Goal: Task Accomplishment & Management: Manage account settings

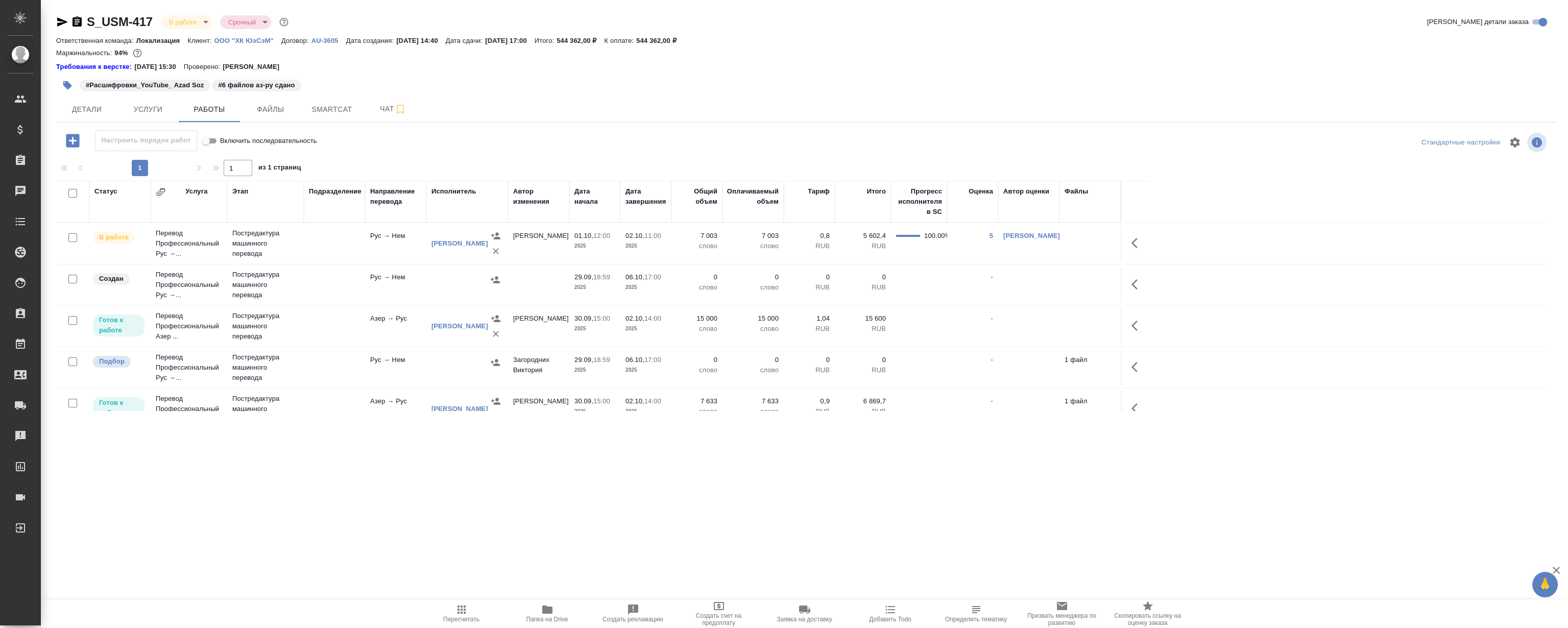
scroll to position [60, 0]
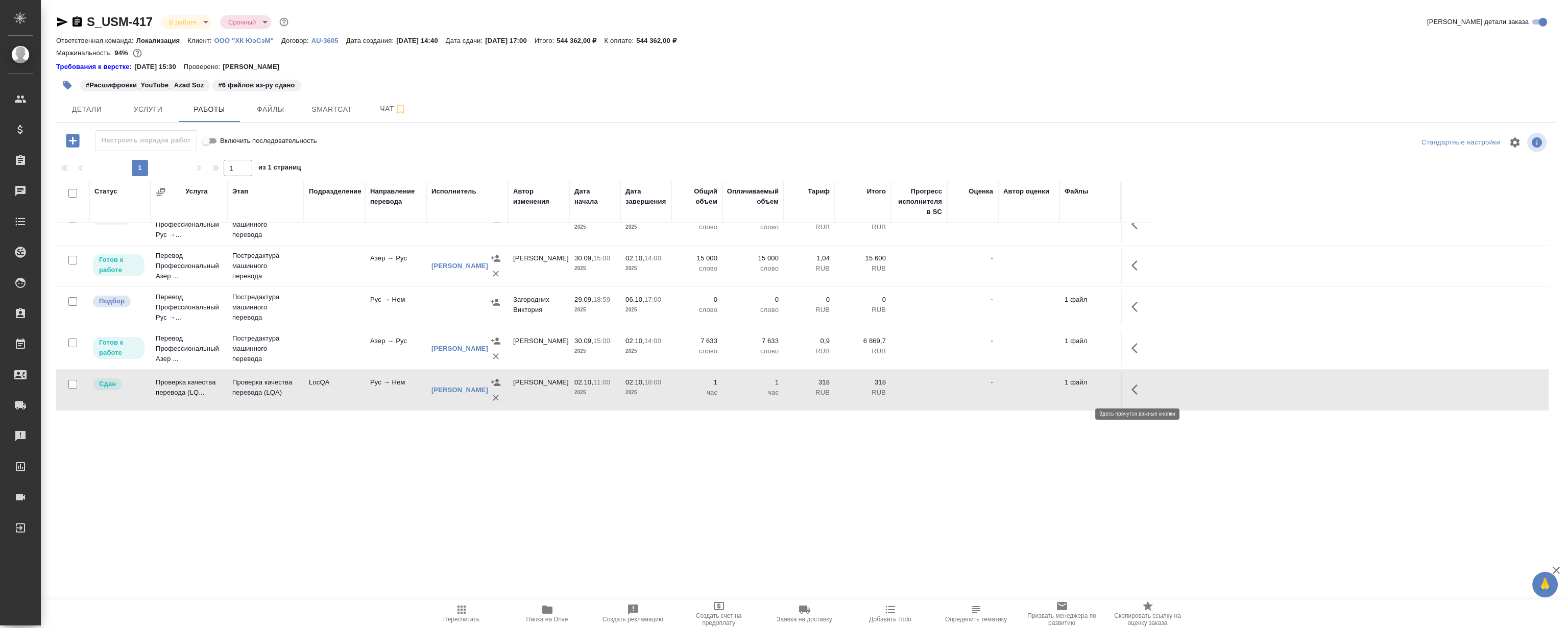
click at [1135, 383] on icon "button" at bounding box center [1138, 389] width 12 height 12
click at [1061, 389] on icon "button" at bounding box center [1062, 389] width 9 height 9
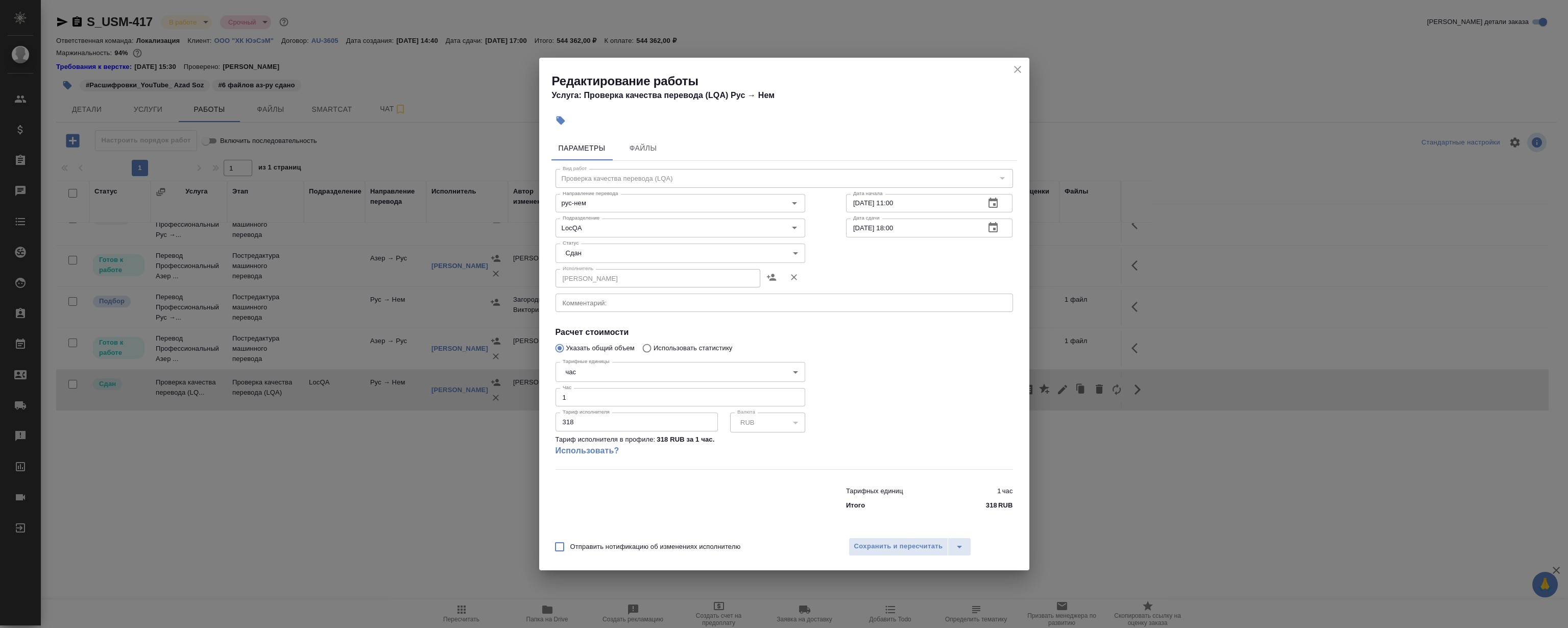
click at [613, 246] on body "🙏 .cls-1 fill:#fff; AWATERA Magerramov Ruslan Клиенты Спецификации Заказы 0 Чат…" at bounding box center [784, 314] width 1568 height 628
click at [609, 188] on li "В ожидании" at bounding box center [680, 184] width 250 height 18
type input "pending"
click at [905, 539] on button "Сохранить и пересчитать" at bounding box center [898, 546] width 100 height 18
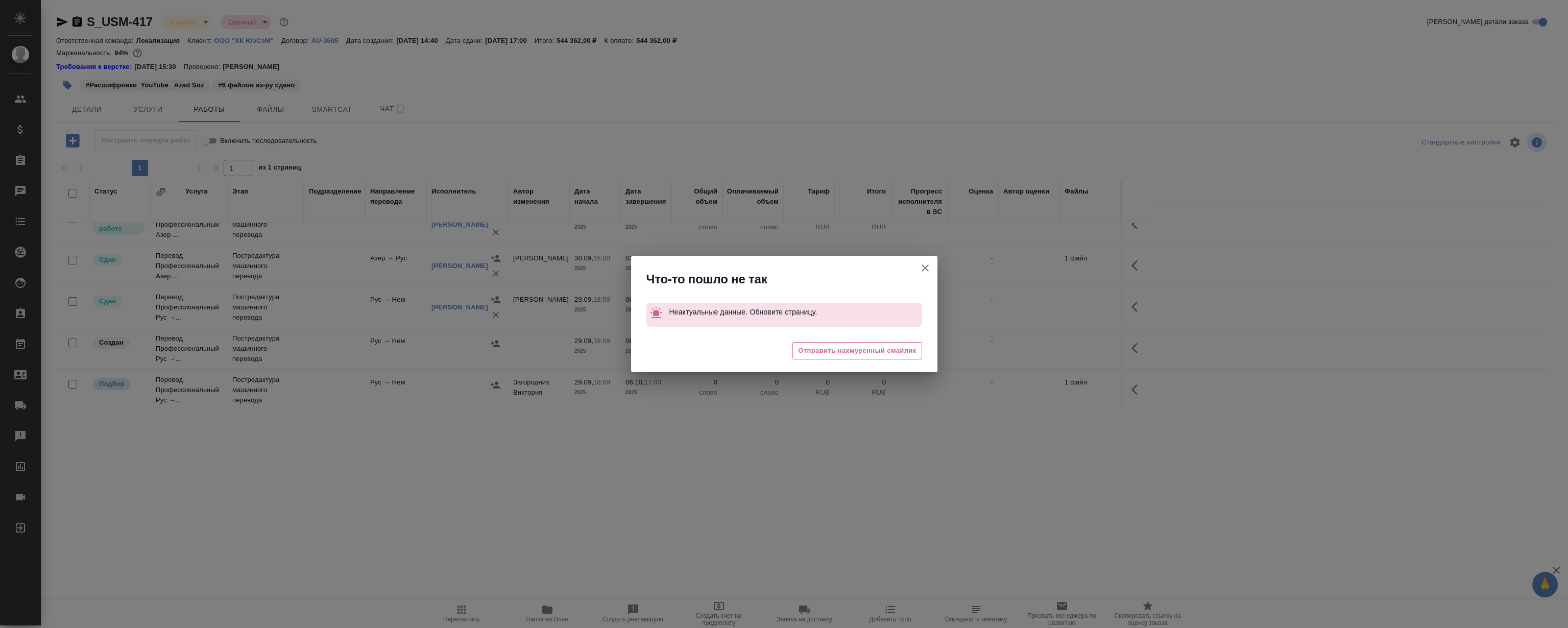
click at [925, 277] on button "Группировать работы по услугам" at bounding box center [925, 268] width 24 height 24
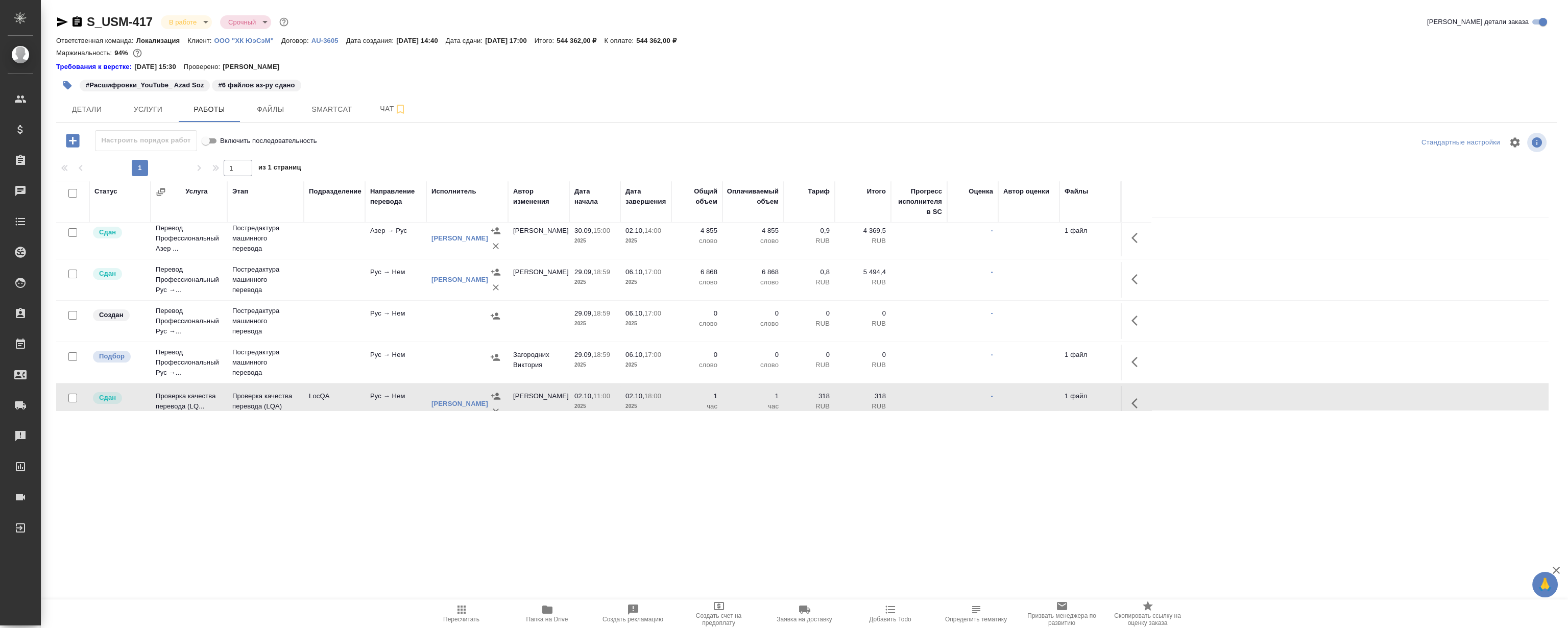
scroll to position [102, 0]
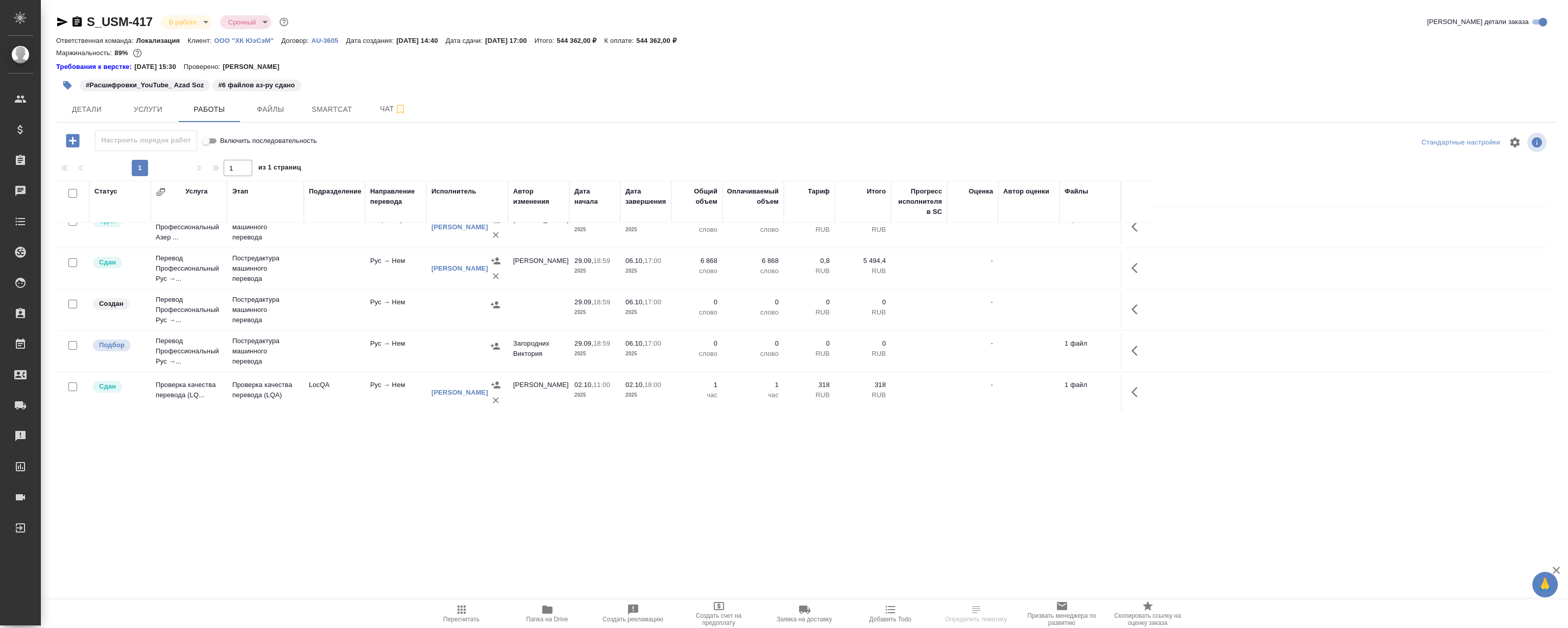
scroll to position [102, 0]
click at [380, 99] on button "Чат" at bounding box center [393, 110] width 61 height 26
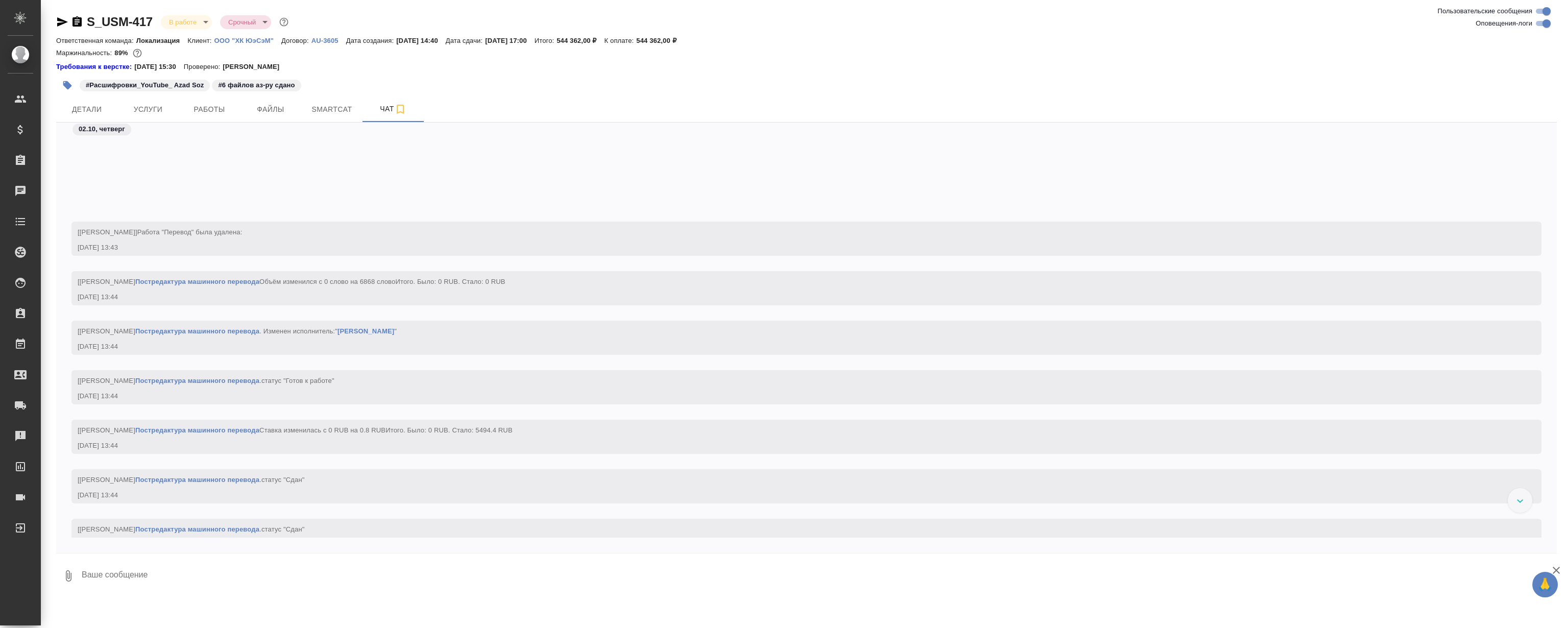
scroll to position [3732, 0]
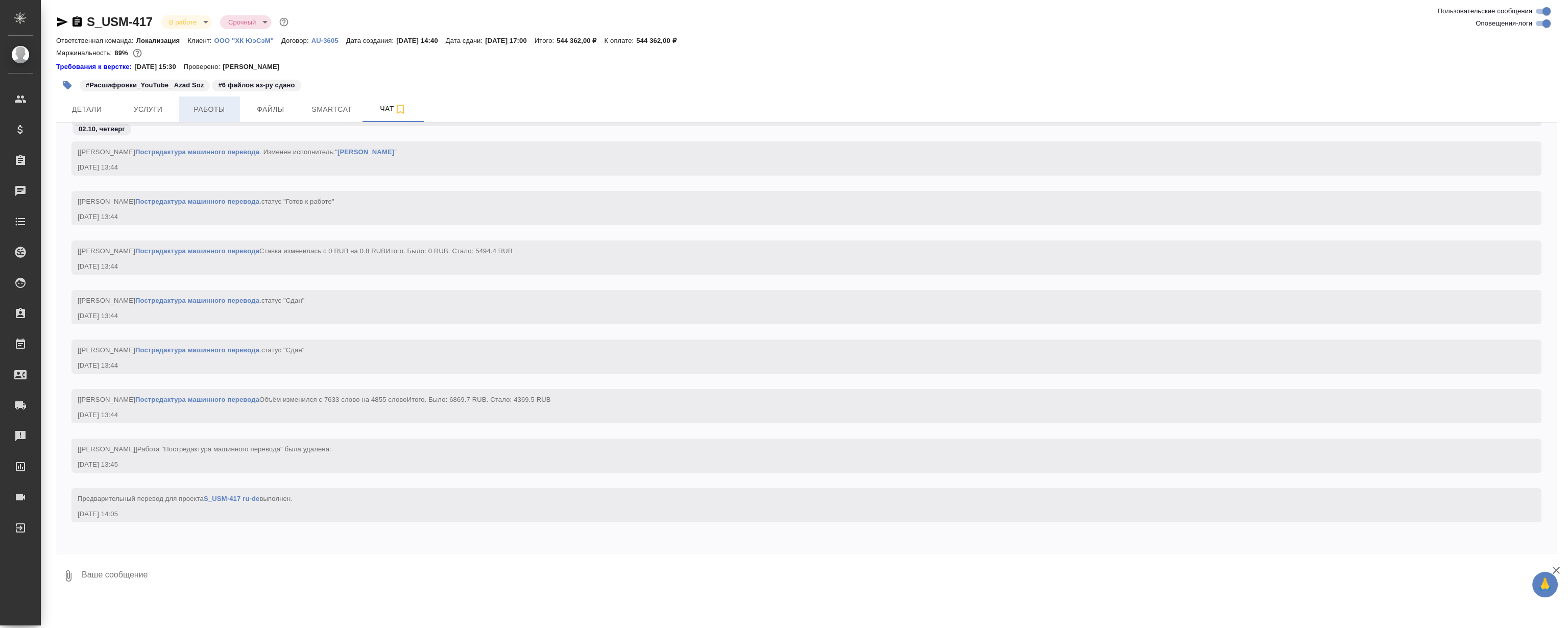
click at [214, 109] on span "Работы" at bounding box center [209, 109] width 49 height 13
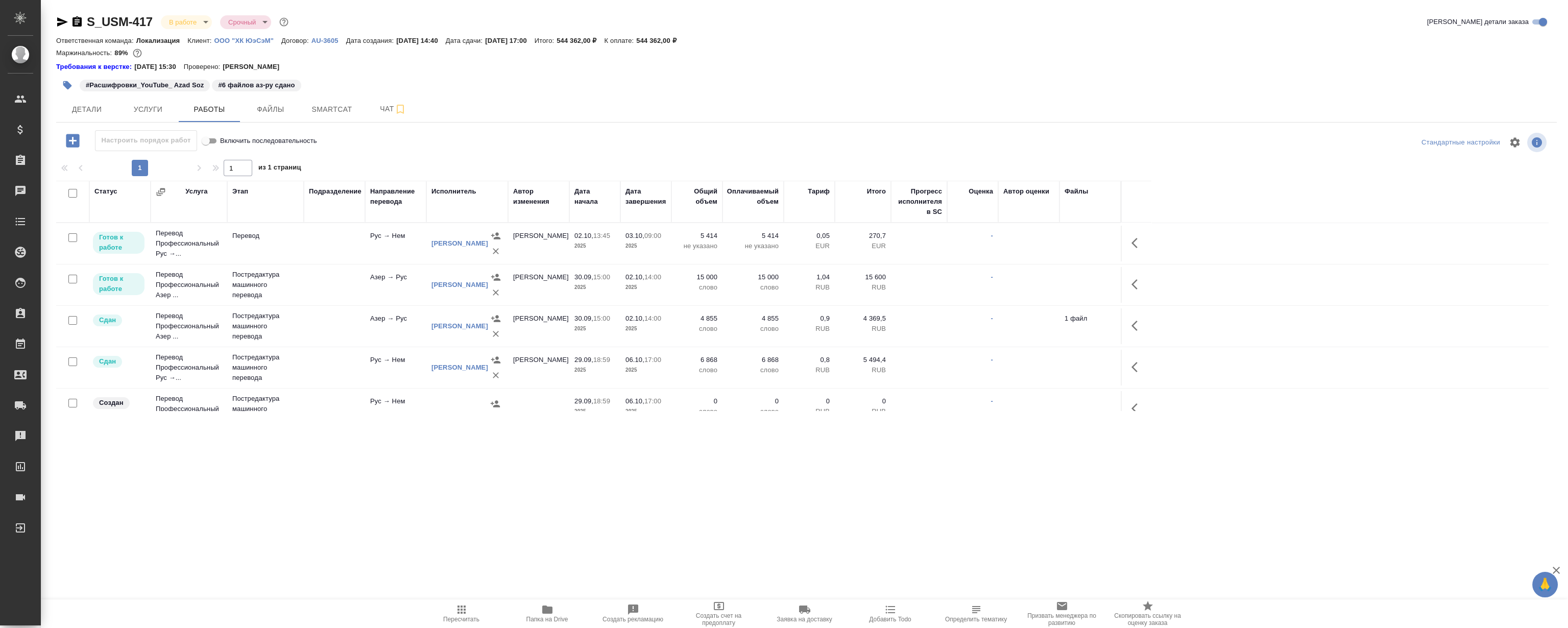
click at [1136, 369] on icon "button" at bounding box center [1138, 367] width 12 height 12
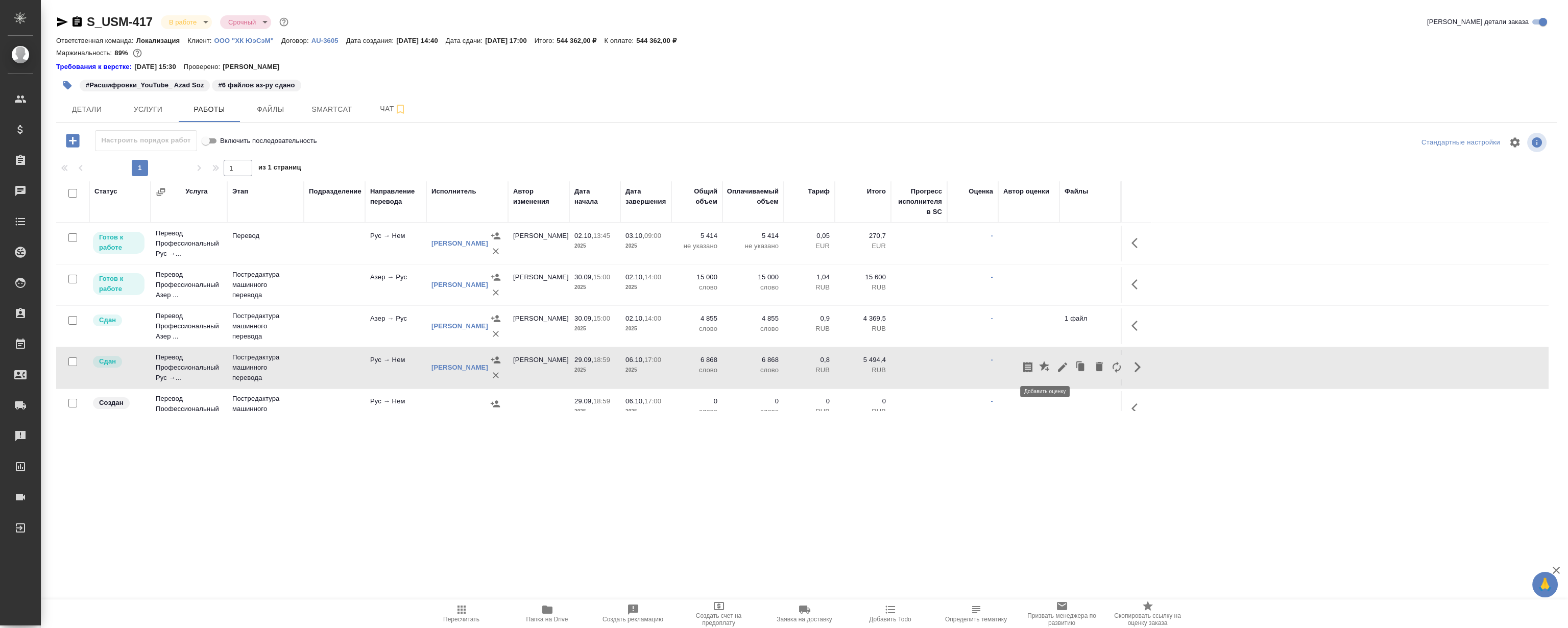
click at [1041, 366] on icon "button" at bounding box center [1044, 366] width 10 height 10
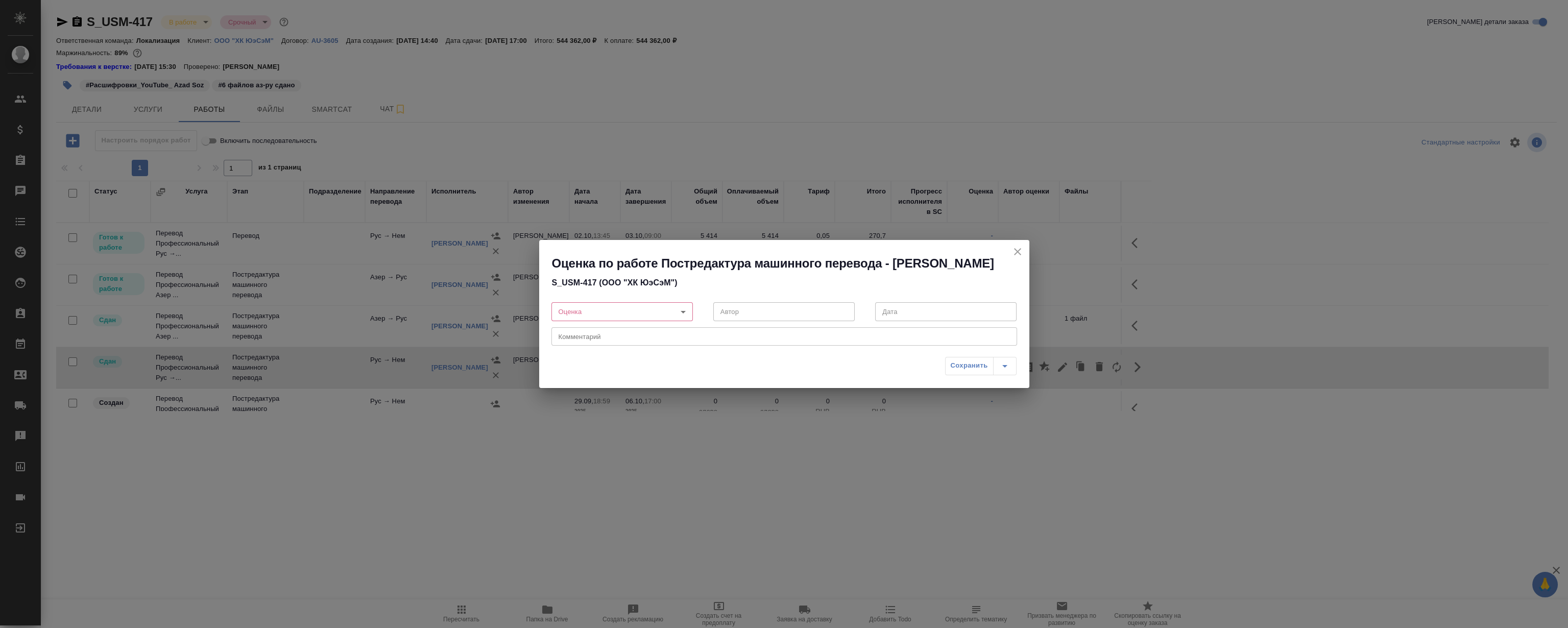
click at [598, 325] on body "🙏 .cls-1 fill:#fff; AWATERA Magerramov Ruslan Клиенты Спецификации Заказы 0 Чат…" at bounding box center [784, 314] width 1568 height 628
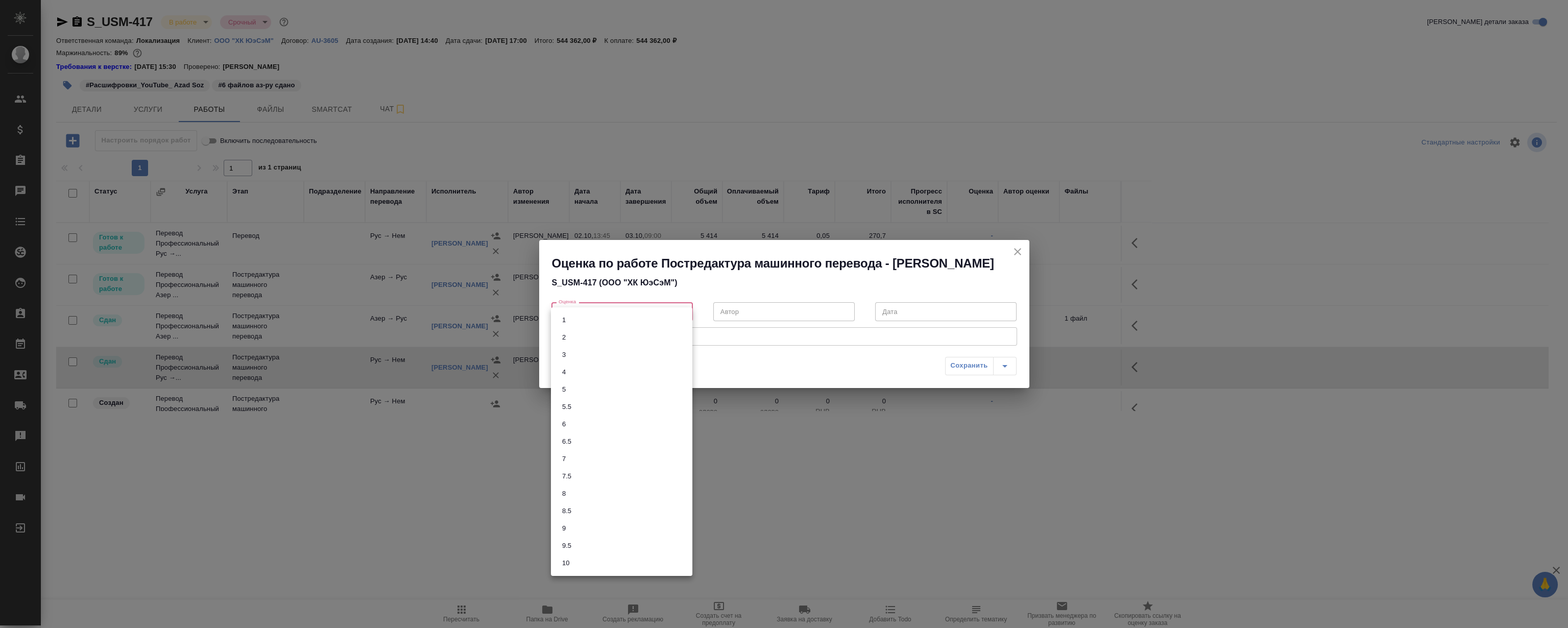
click at [588, 385] on li "5" at bounding box center [621, 389] width 141 height 18
type input "5"
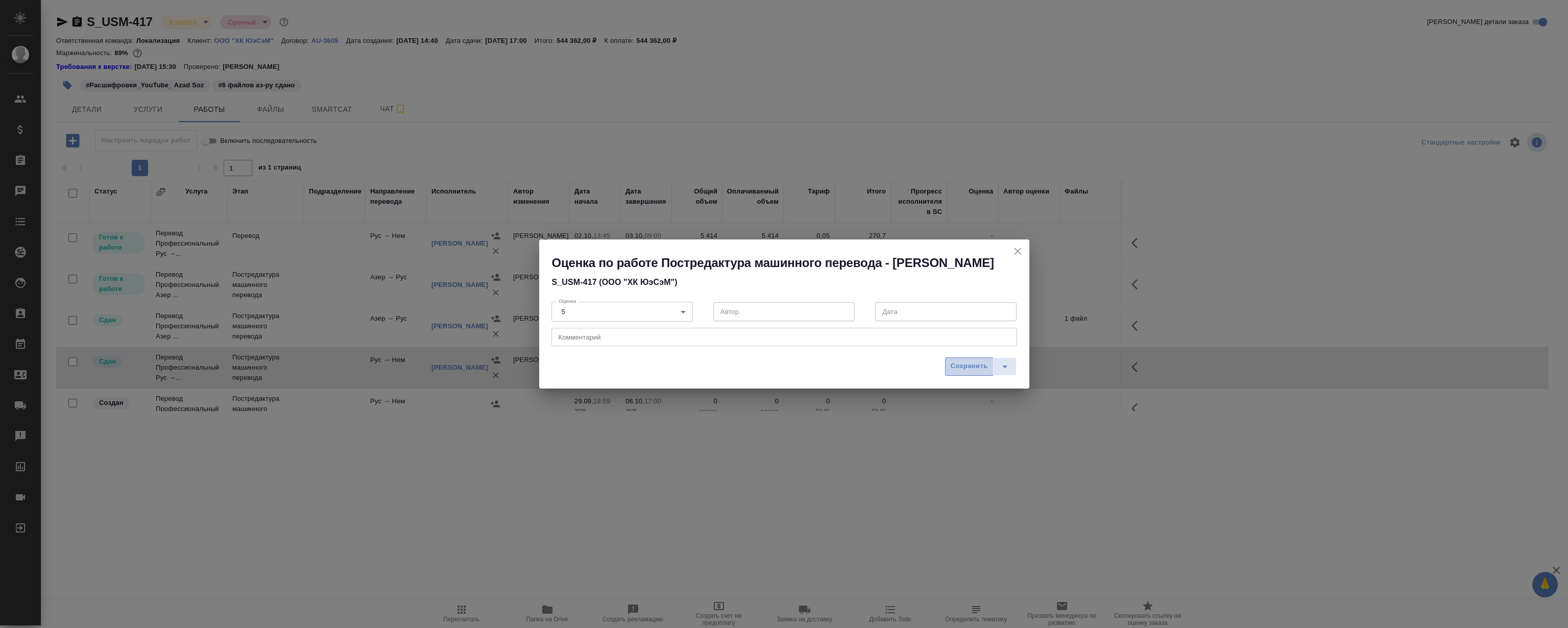
click at [962, 372] on span "Сохранить" at bounding box center [969, 366] width 37 height 12
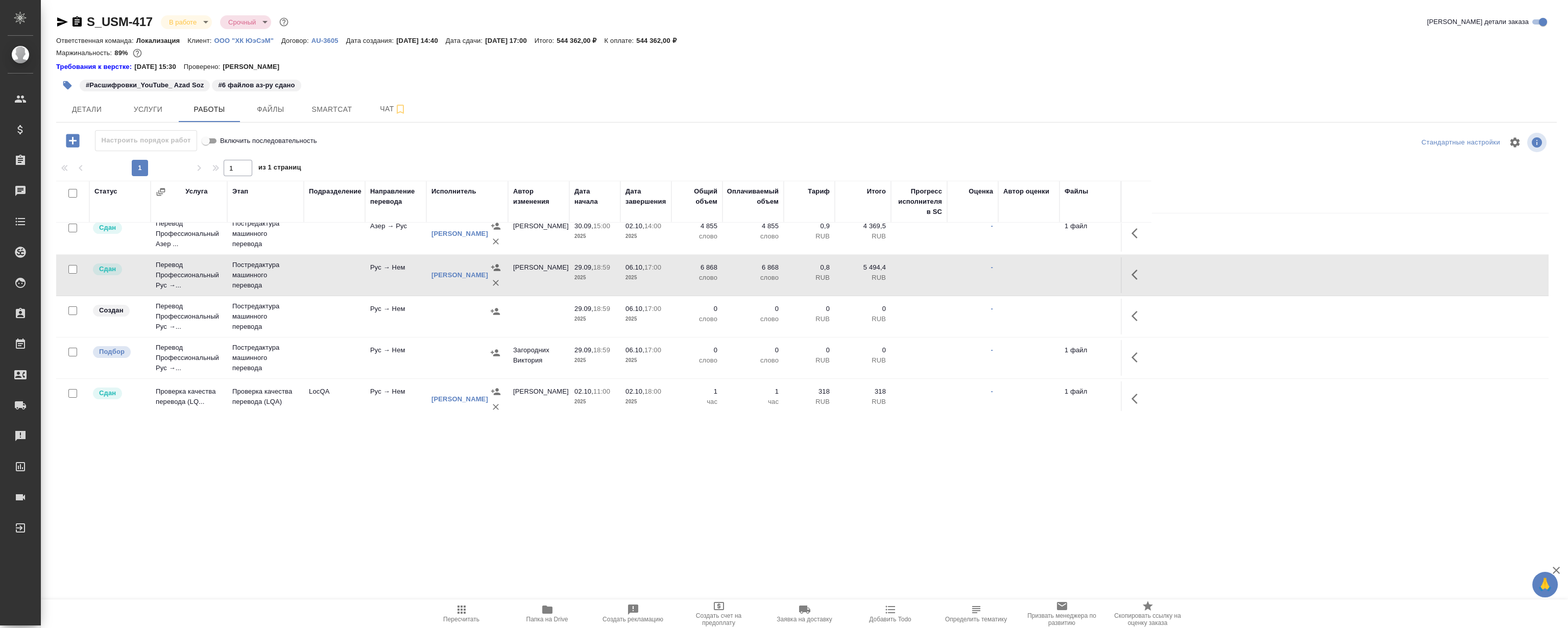
scroll to position [102, 0]
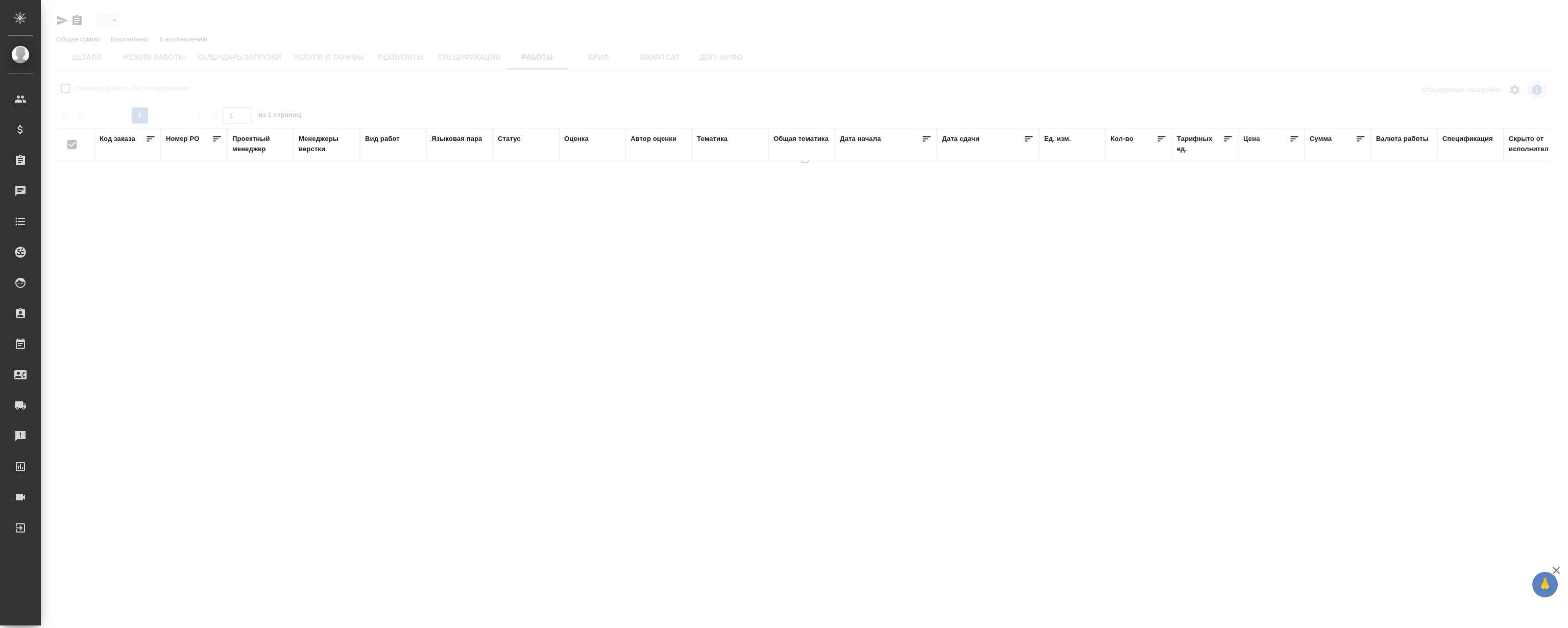
type input "active"
checkbox input "false"
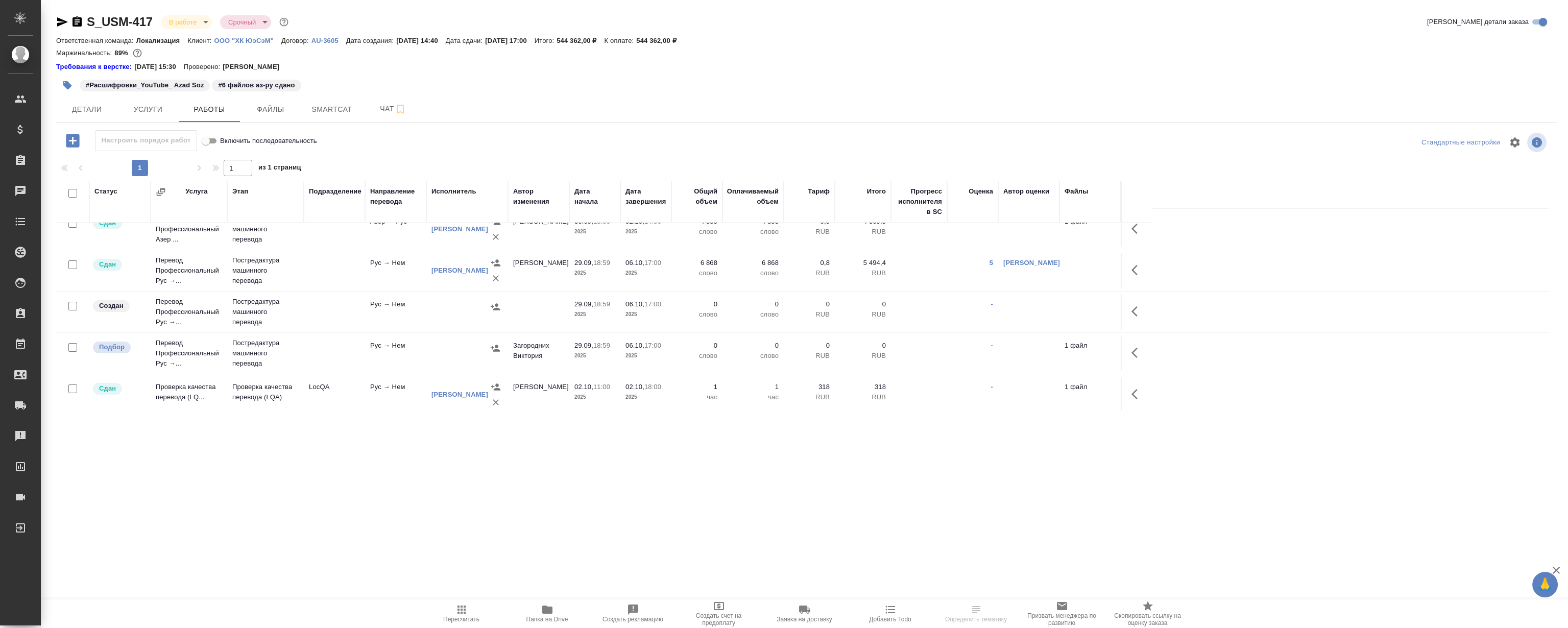
scroll to position [102, 0]
click at [1130, 389] on button "button" at bounding box center [1138, 389] width 24 height 24
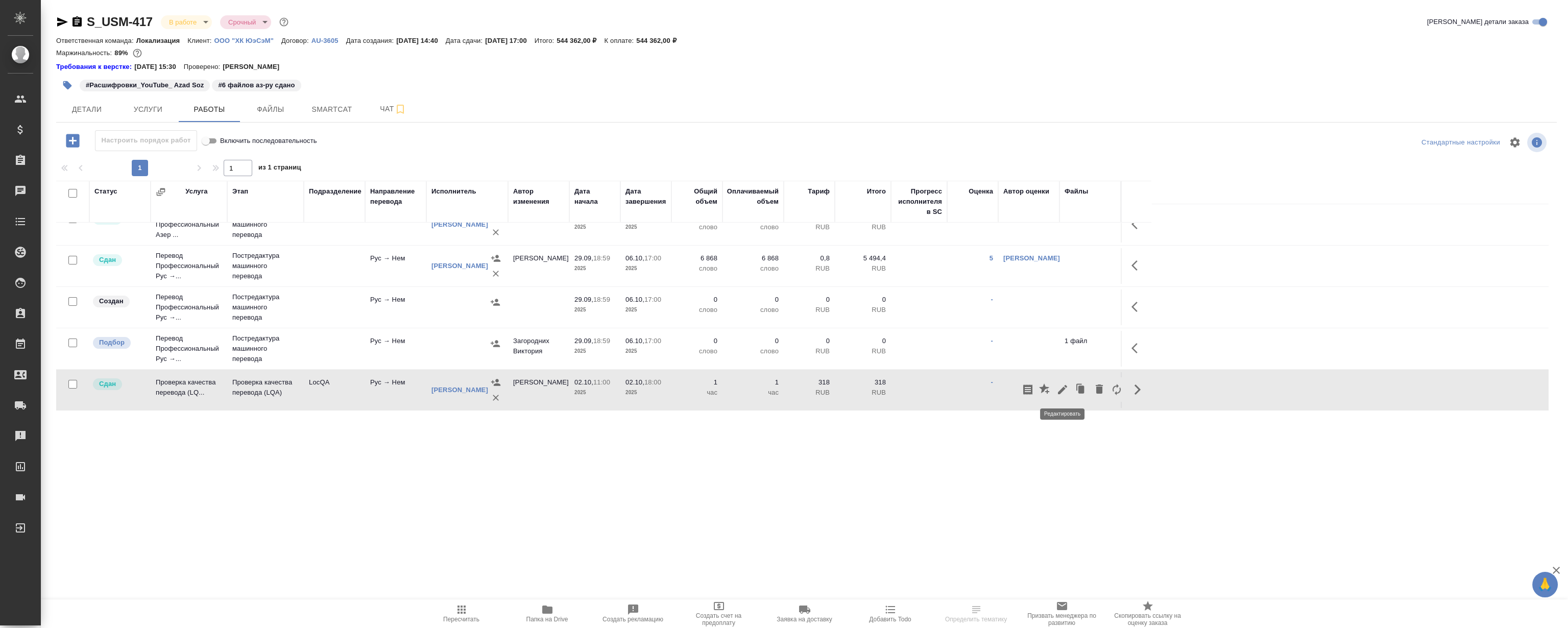
click at [1062, 386] on icon "button" at bounding box center [1063, 389] width 12 height 12
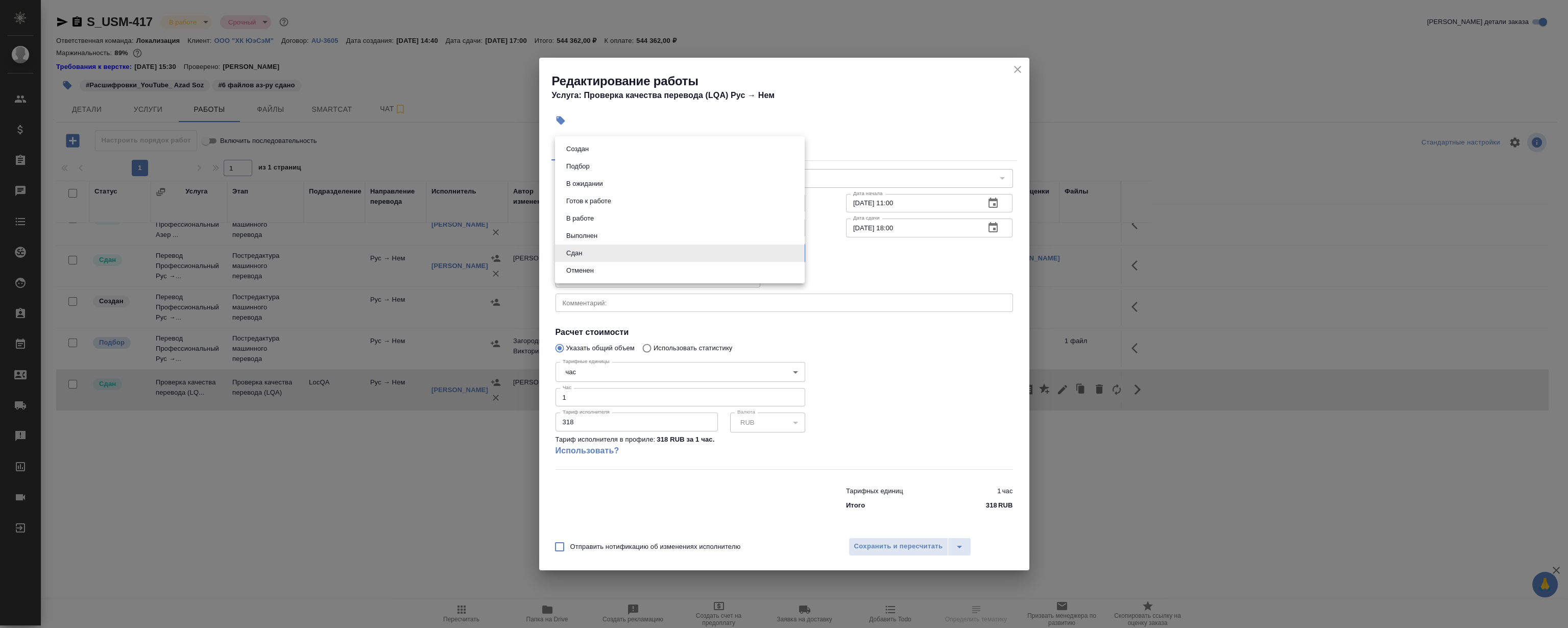
click at [600, 254] on body "🙏 .cls-1 fill:#fff; AWATERA Magerramov Ruslan Клиенты Спецификации Заказы Чаты …" at bounding box center [784, 314] width 1568 height 628
click at [618, 176] on li "В ожидании" at bounding box center [680, 184] width 250 height 18
type input "pending"
click at [908, 545] on span "Сохранить и пересчитать" at bounding box center [898, 546] width 89 height 12
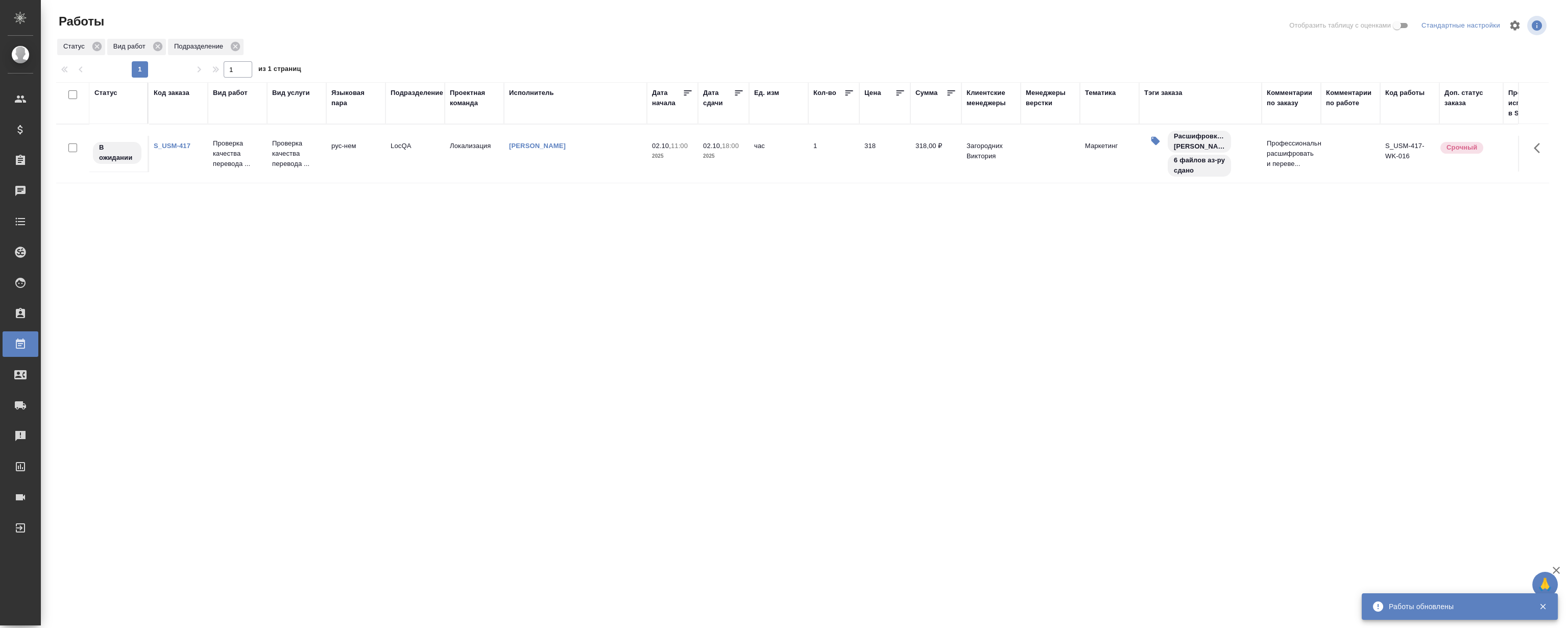
click at [644, 304] on div "Статус Код заказа Вид работ Вид услуги Языковая пара Подразделение Проектная ко…" at bounding box center [802, 266] width 1493 height 368
drag, startPoint x: 568, startPoint y: 296, endPoint x: 500, endPoint y: 270, distance: 72.8
click at [568, 294] on div "Статус Код заказа Вид работ Вид услуги Языковая пара Подразделение Проектная ко…" at bounding box center [802, 266] width 1493 height 368
click at [170, 143] on link "S_USM-417" at bounding box center [172, 145] width 37 height 8
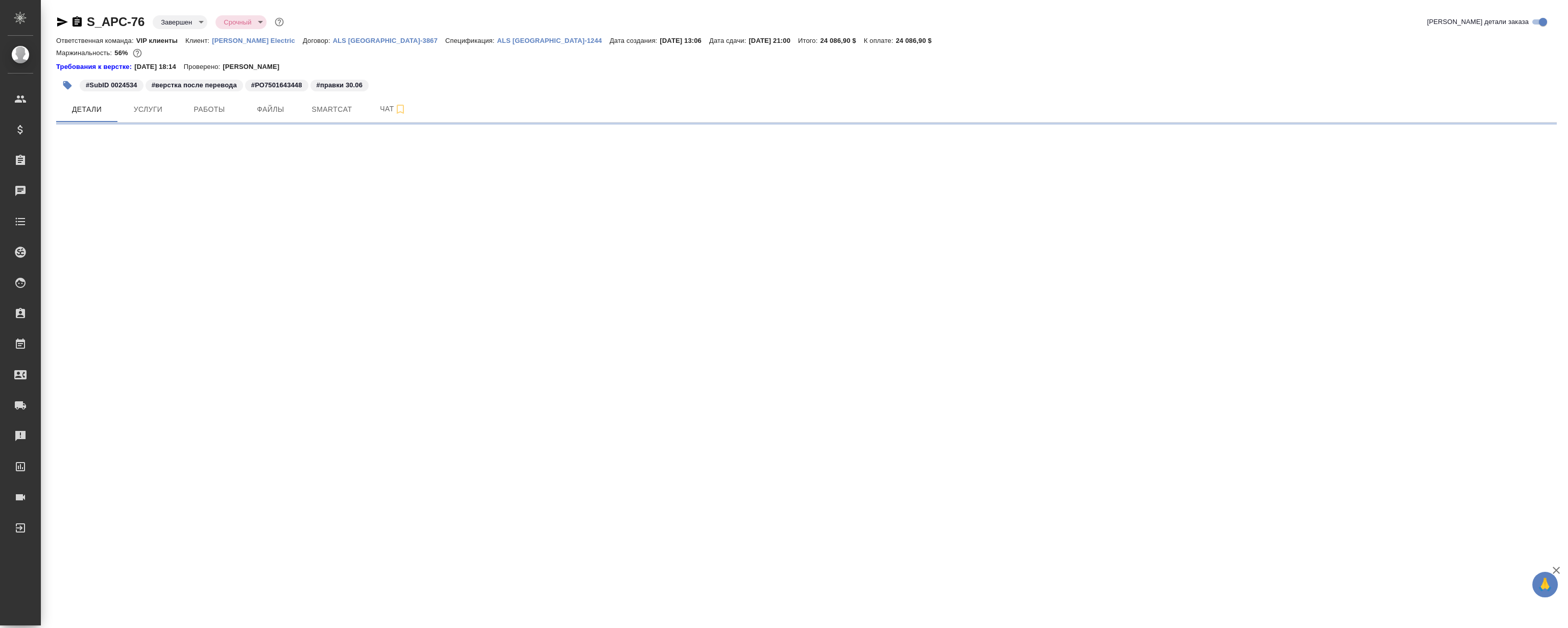
select select "RU"
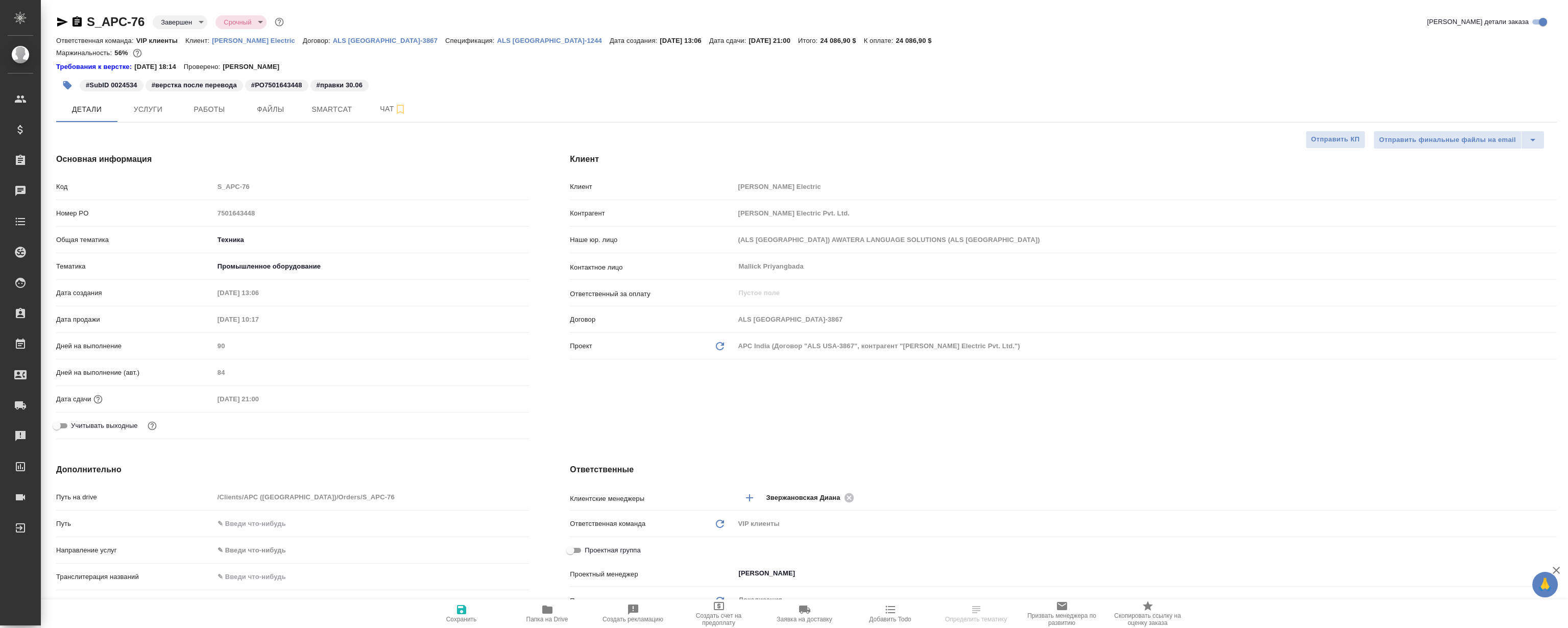
type textarea "x"
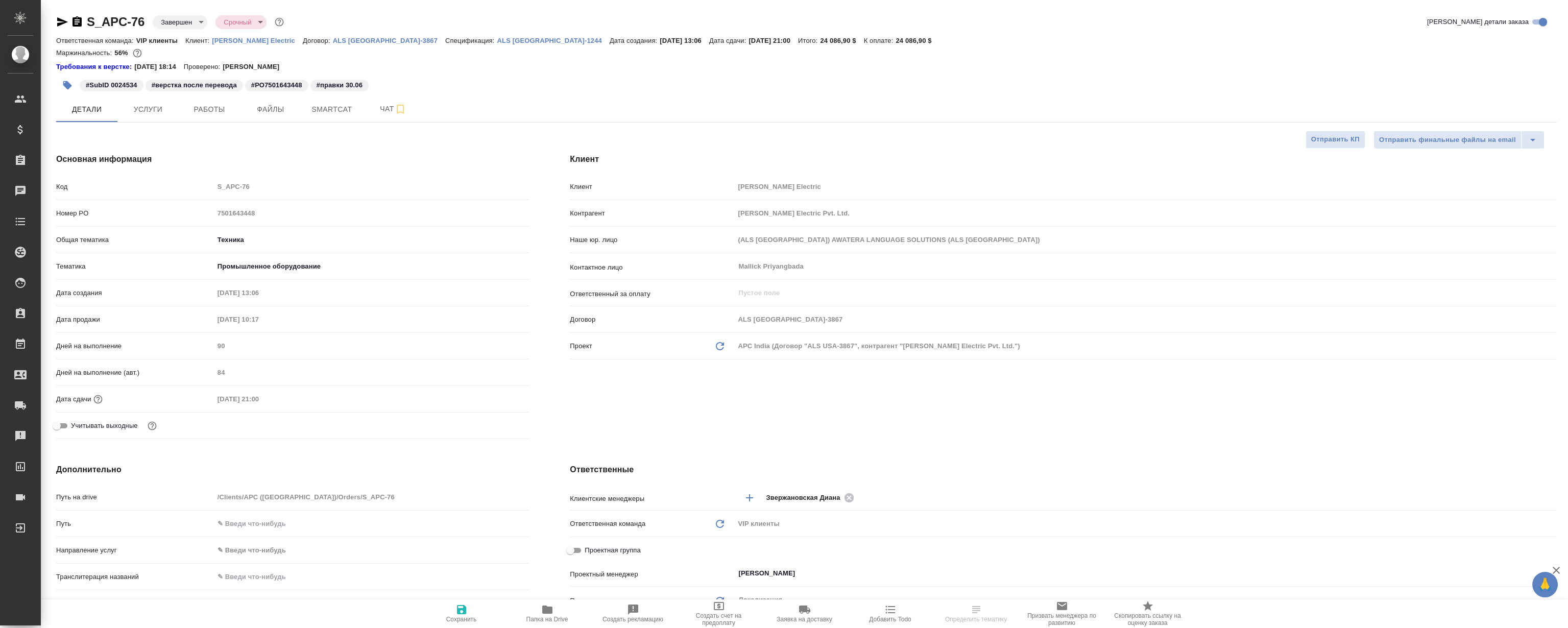
type textarea "x"
click at [200, 114] on span "Работы" at bounding box center [209, 109] width 49 height 13
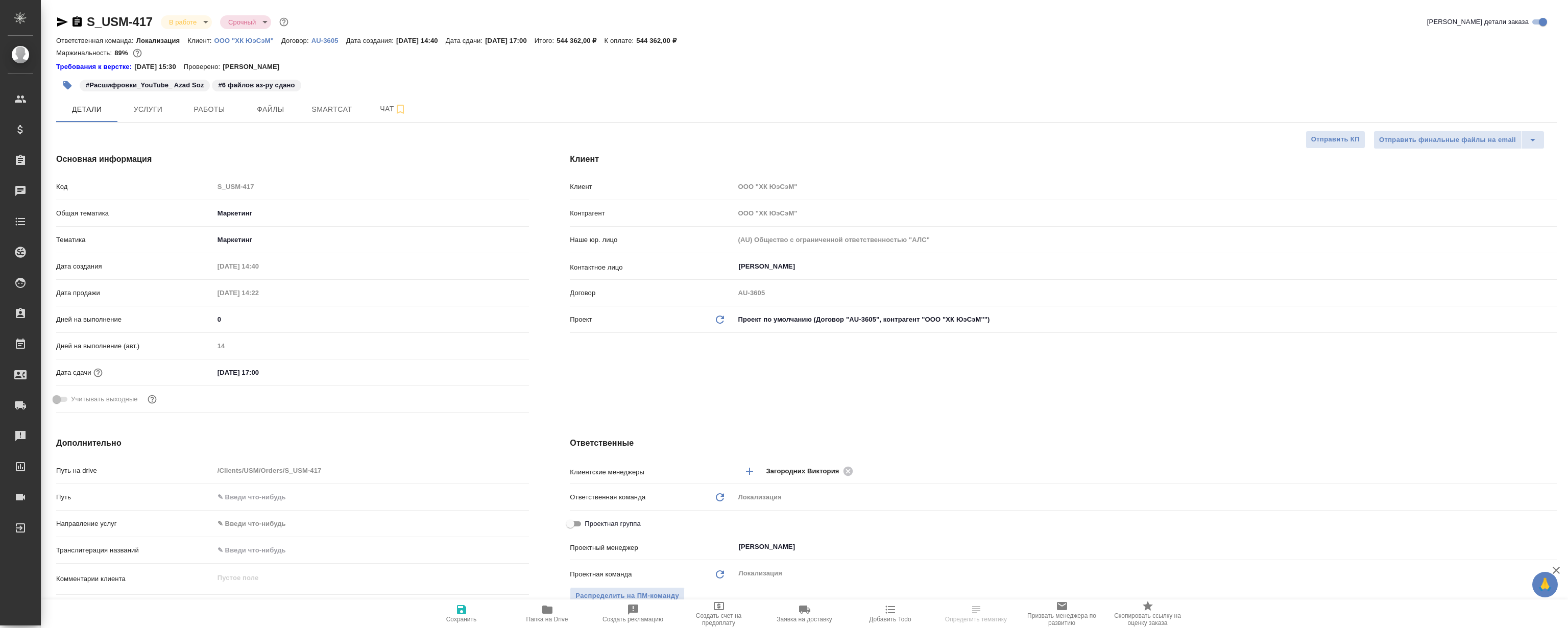
select select "RU"
click at [212, 117] on button "Работы" at bounding box center [209, 110] width 61 height 26
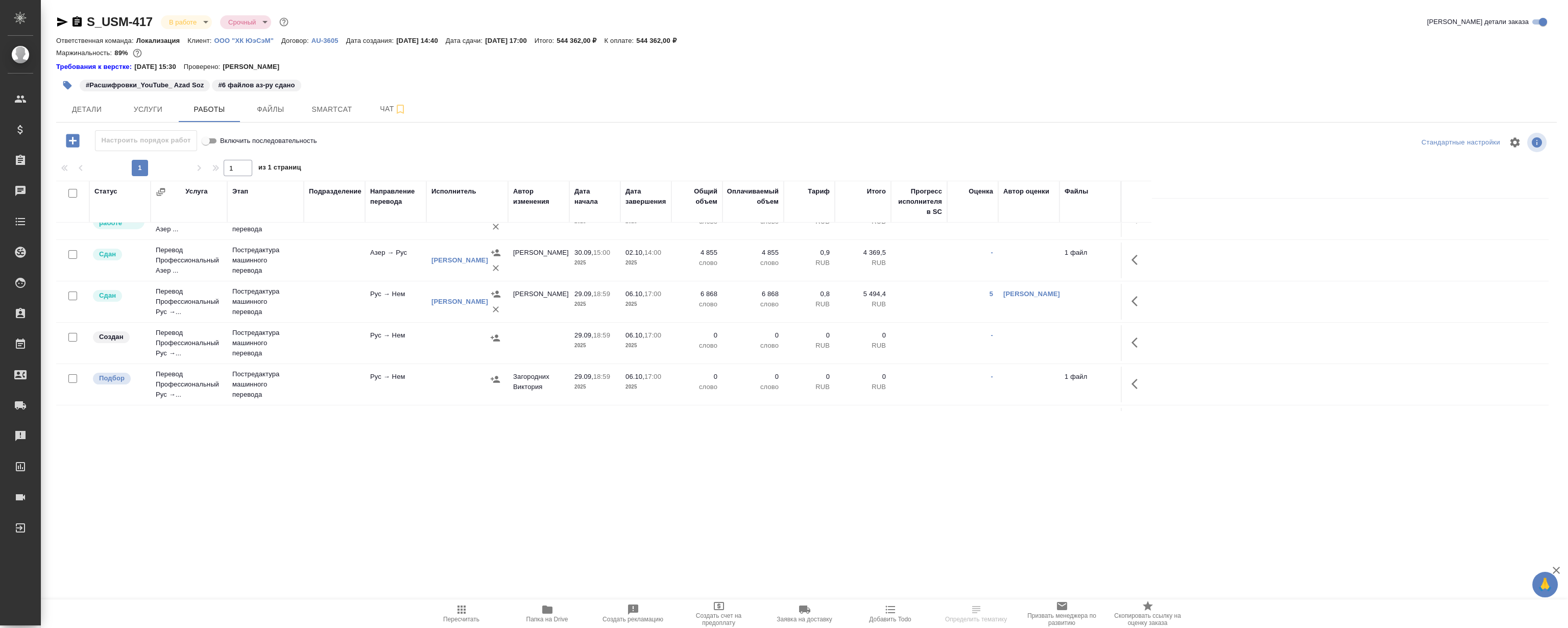
scroll to position [102, 0]
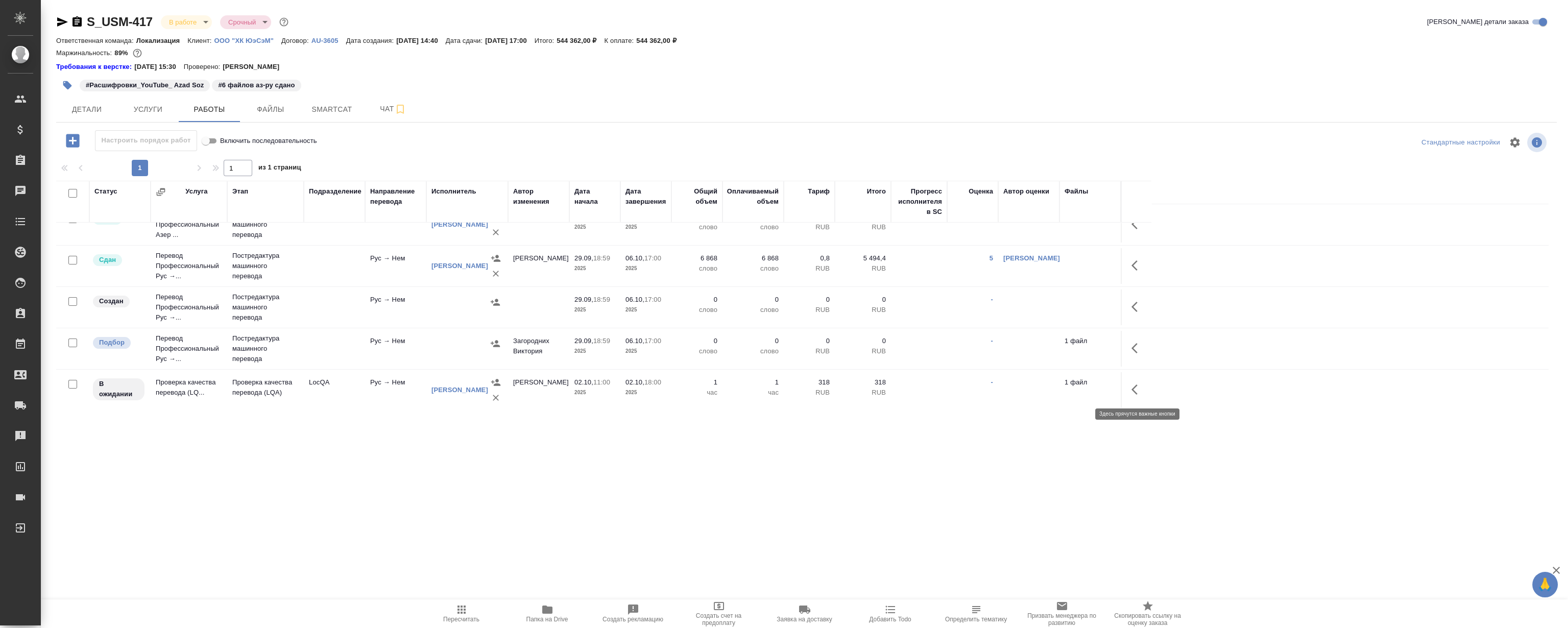
drag, startPoint x: 1136, startPoint y: 388, endPoint x: 1125, endPoint y: 388, distance: 11.0
click at [1136, 388] on icon "button" at bounding box center [1138, 389] width 12 height 12
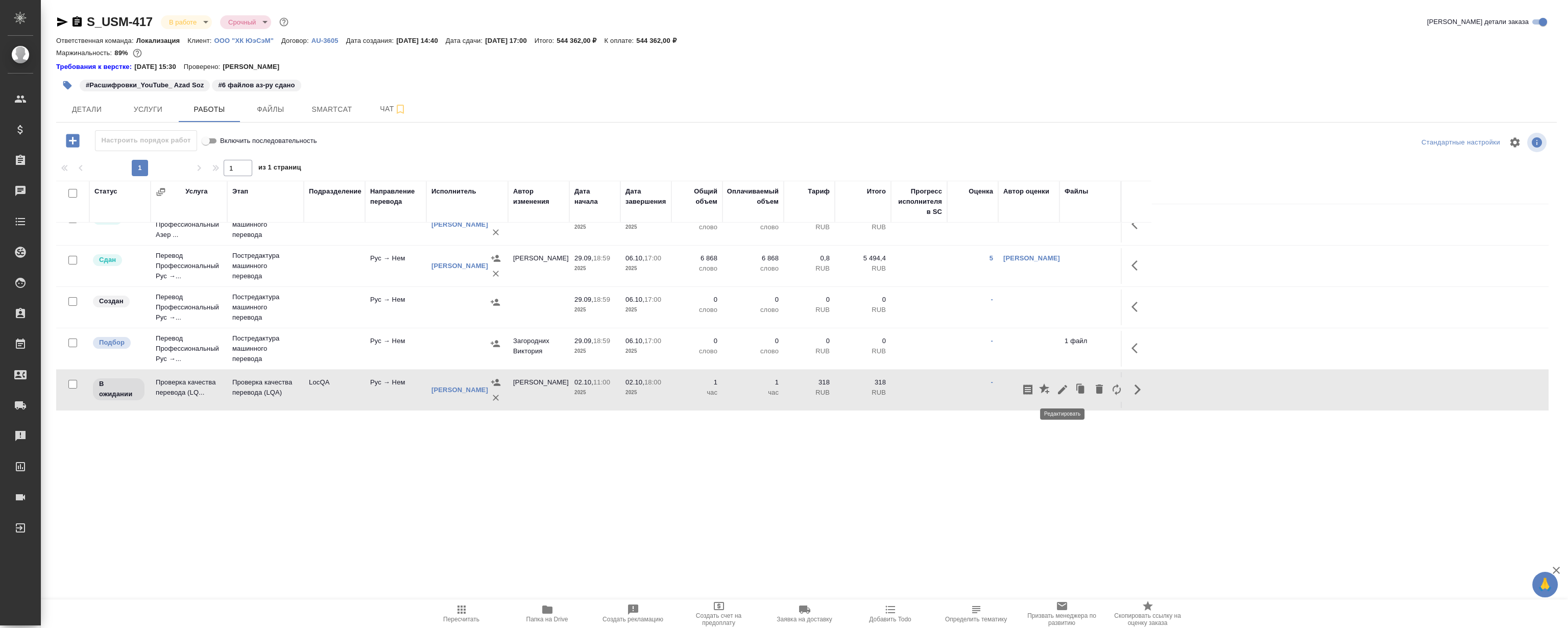
click at [1062, 386] on icon "button" at bounding box center [1063, 389] width 12 height 12
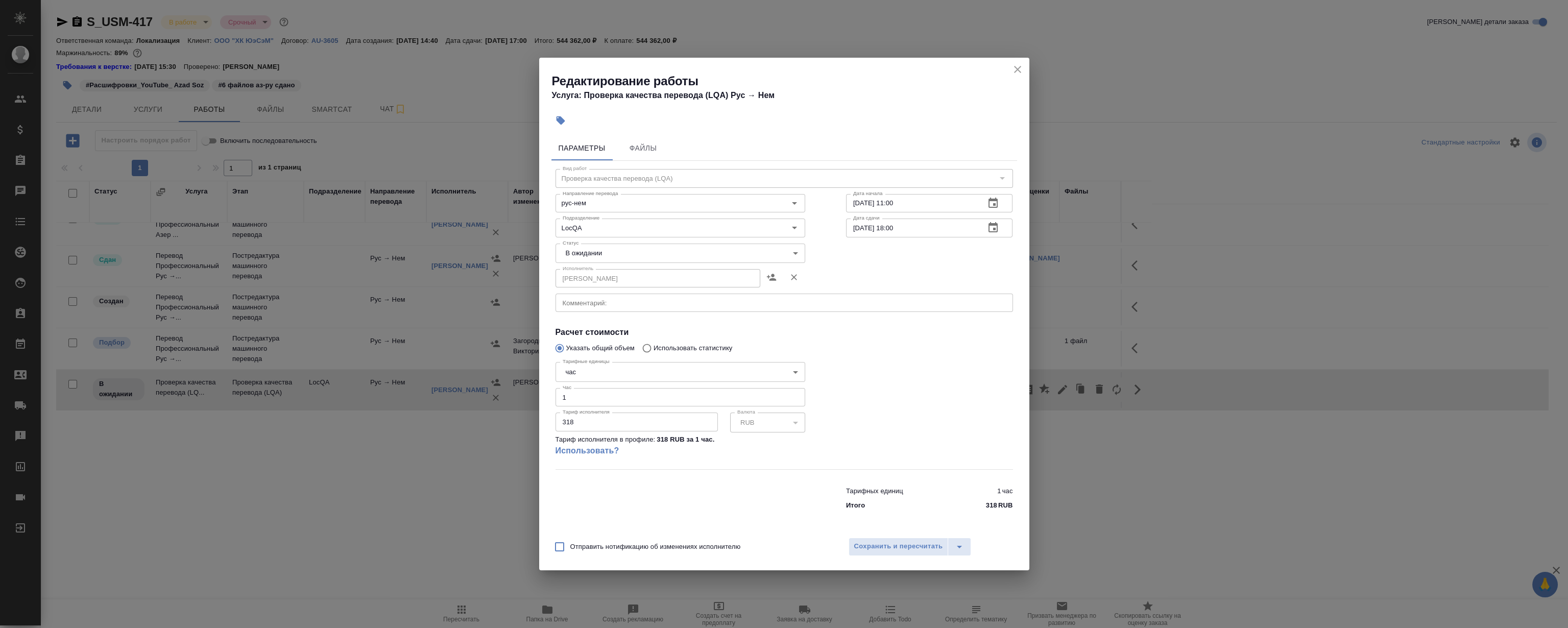
click at [990, 228] on icon "button" at bounding box center [993, 228] width 12 height 12
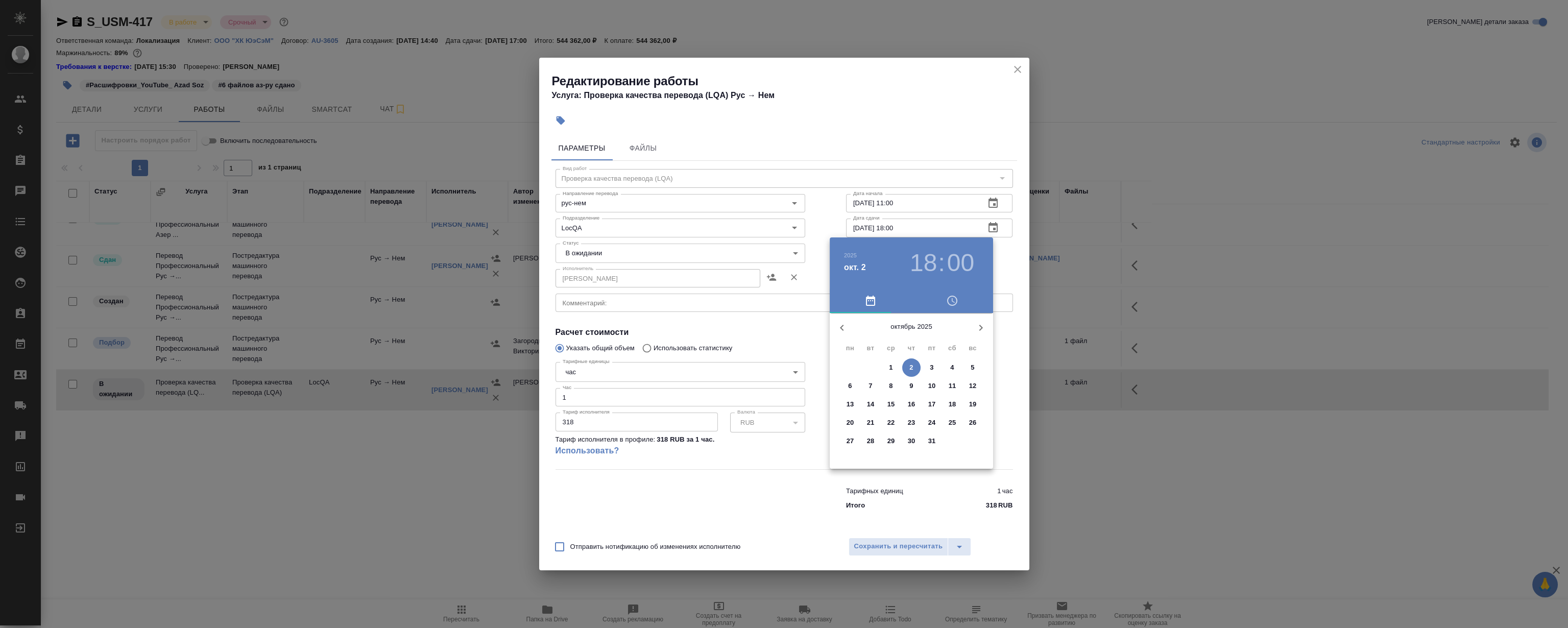
click at [929, 365] on p "3" at bounding box center [931, 368] width 4 height 10
type input "03.10.2025 13:00"
drag, startPoint x: 911, startPoint y: 423, endPoint x: 934, endPoint y: 363, distance: 64.3
click at [934, 363] on div at bounding box center [911, 393] width 133 height 133
click at [931, 89] on div at bounding box center [784, 314] width 1568 height 628
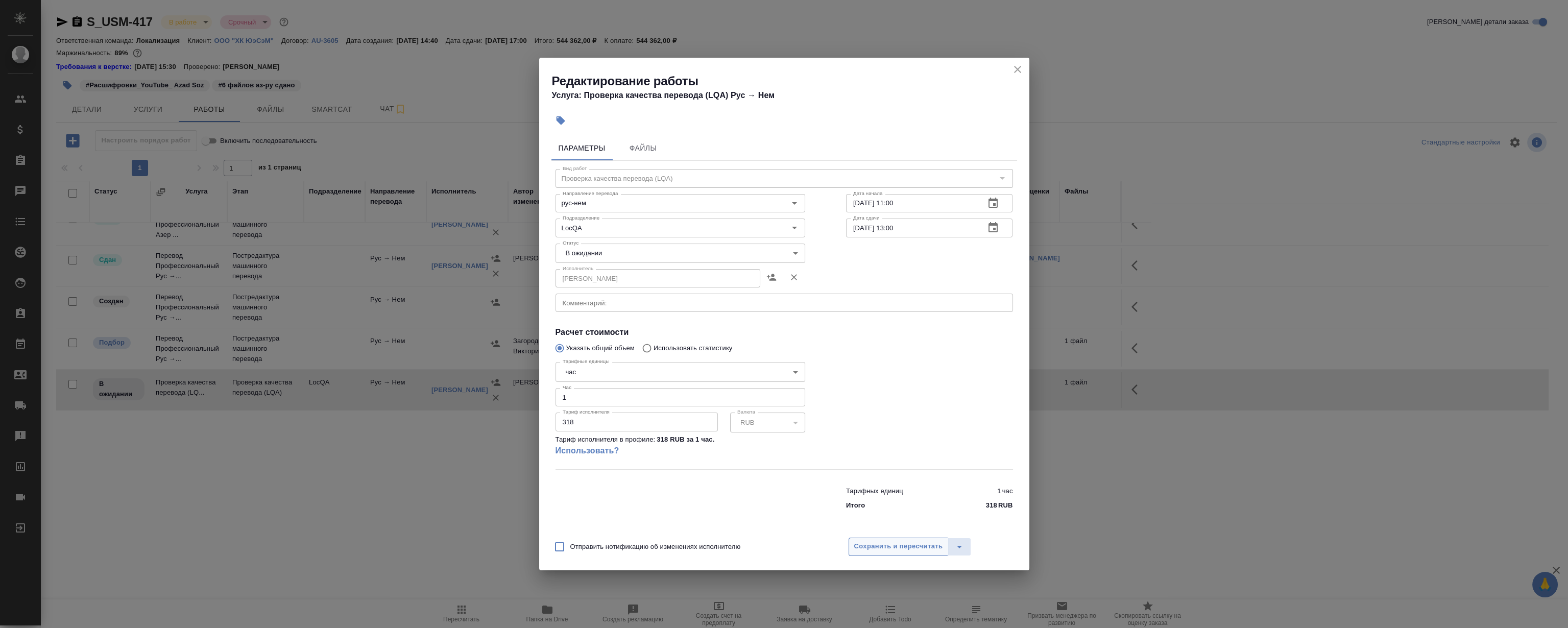
click at [905, 542] on span "Сохранить и пересчитать" at bounding box center [898, 546] width 89 height 12
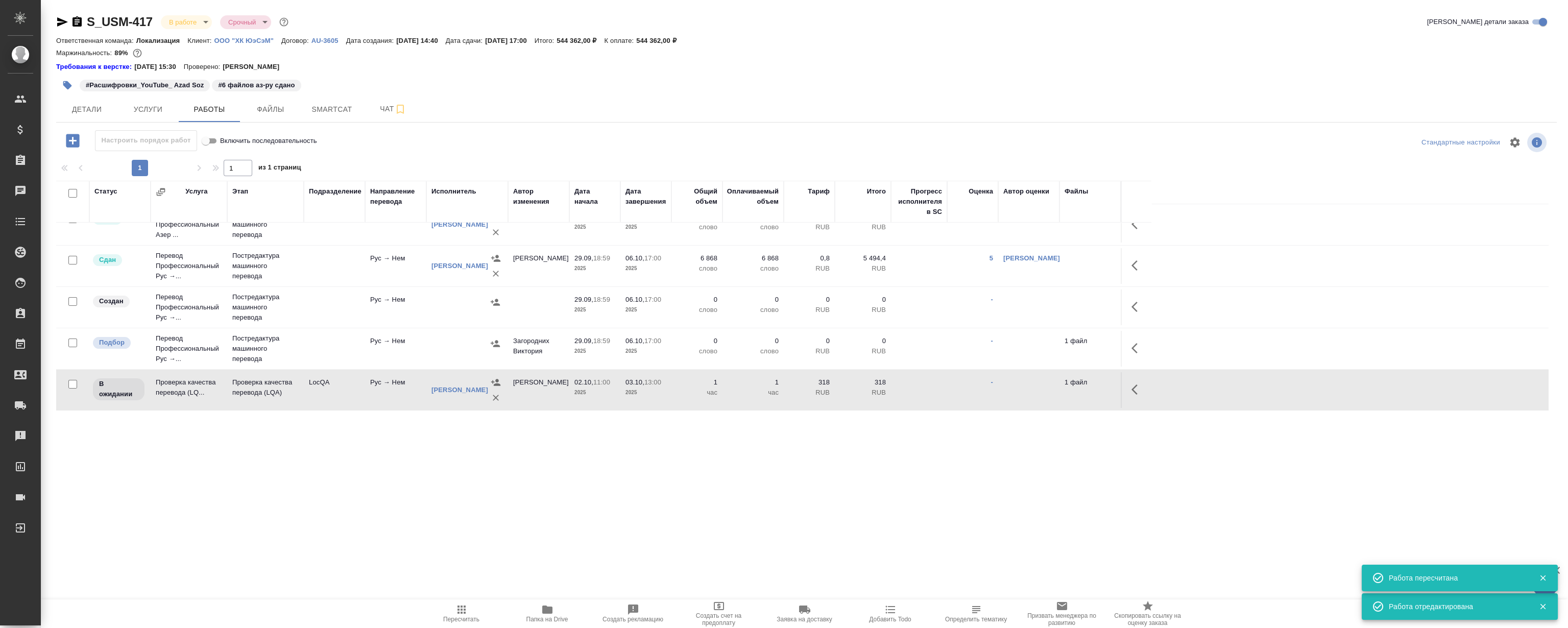
click at [588, 464] on div ".cls-1 fill:#fff; AWATERA Magerramov Ruslan Клиенты Спецификации Заказы 0 Чаты …" at bounding box center [784, 314] width 1568 height 628
click at [494, 441] on div ".cls-1 fill:#fff; AWATERA Magerramov Ruslan Клиенты Спецификации Заказы 0 Чаты …" at bounding box center [784, 314] width 1568 height 628
click at [434, 458] on div ".cls-1 fill:#fff; AWATERA Magerramov Ruslan Клиенты Спецификации Заказы 0 Чаты …" at bounding box center [784, 314] width 1568 height 628
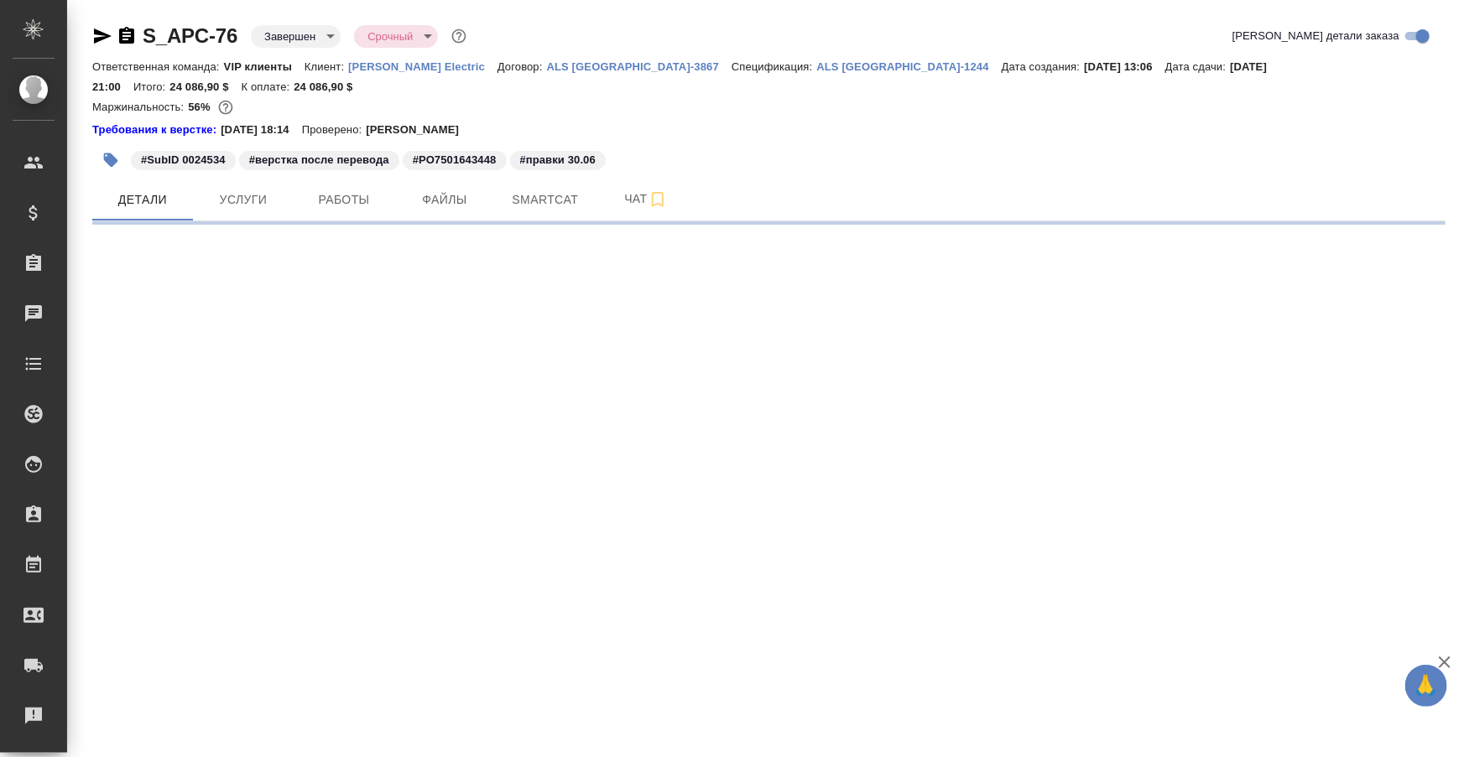
select select "RU"
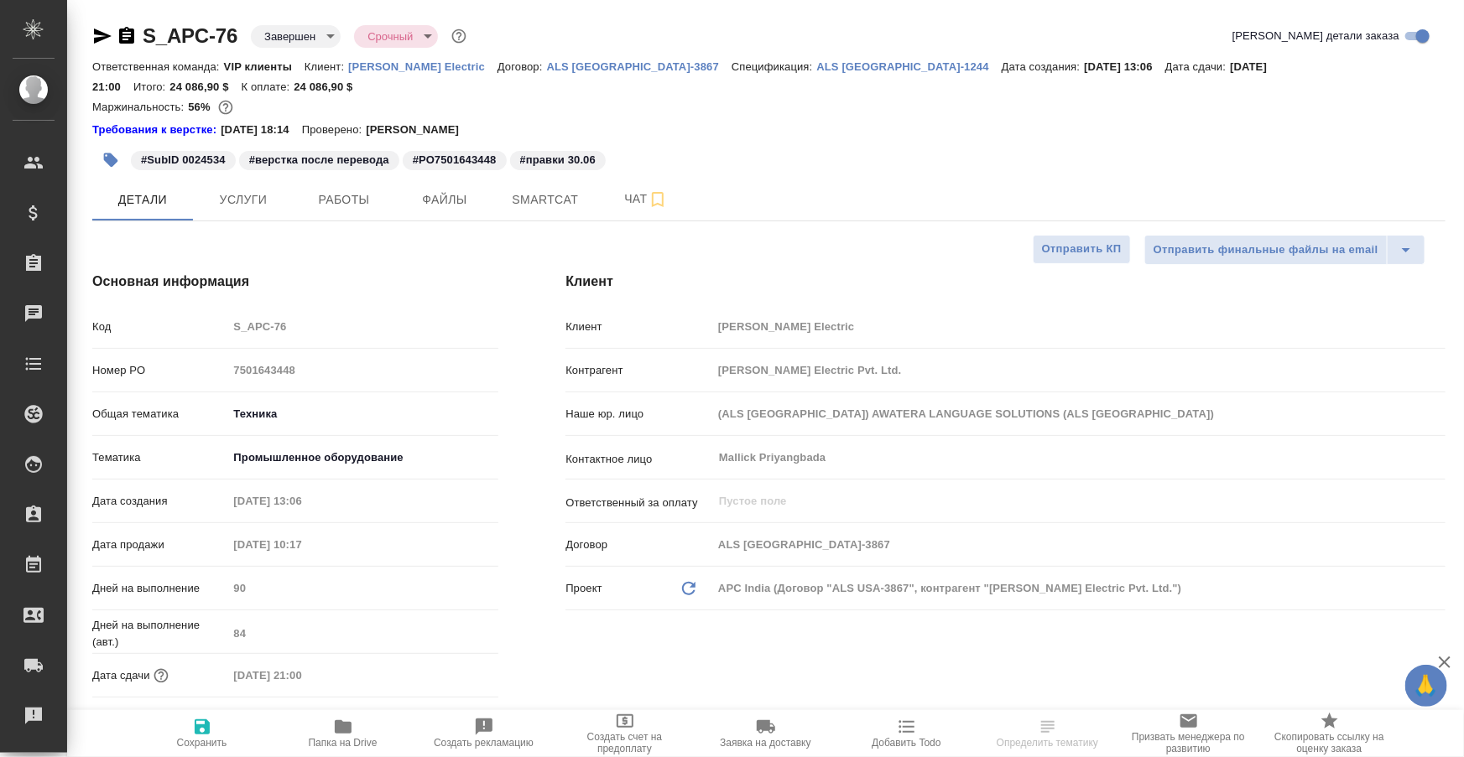
type textarea "x"
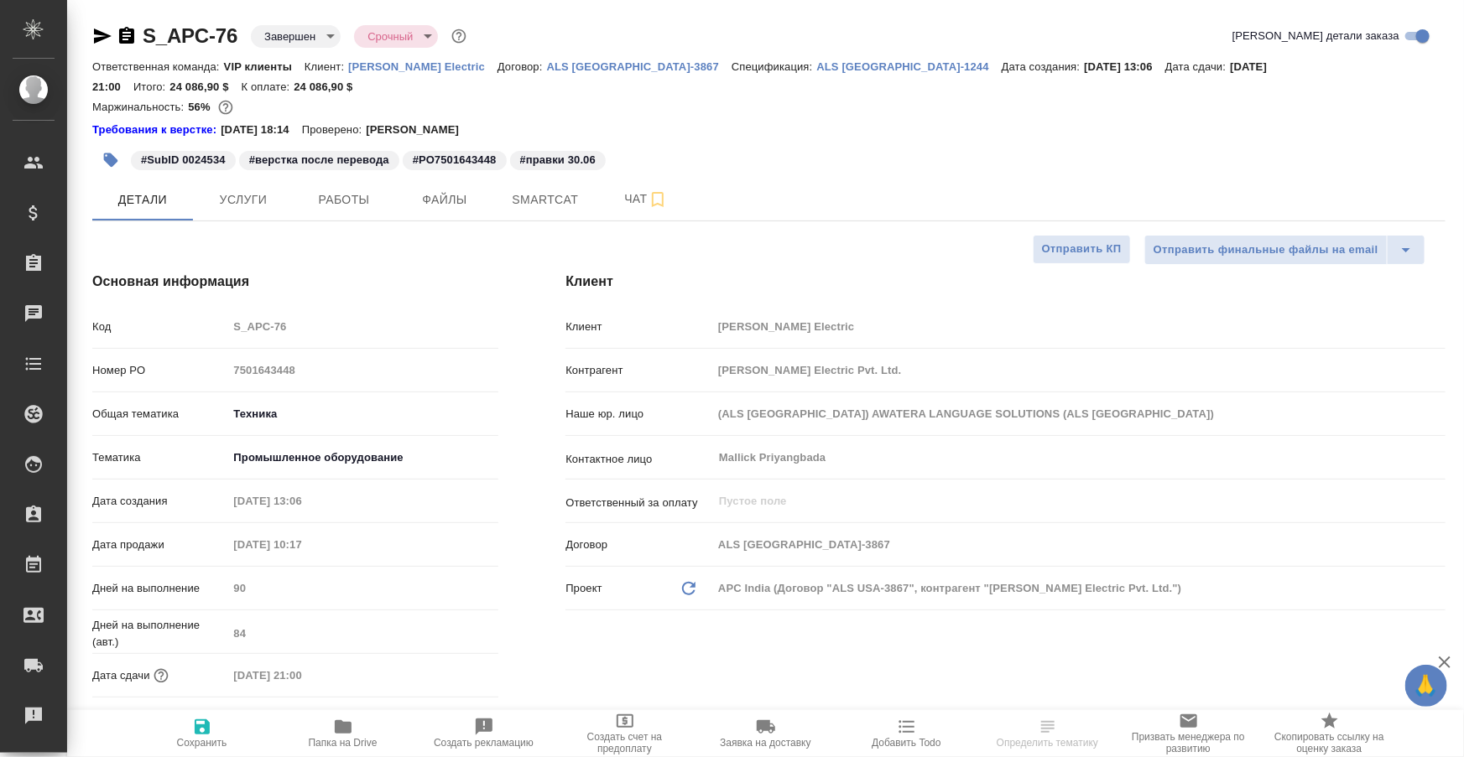
type textarea "x"
click at [604, 23] on div "S_APC-76 Завершен closed Срочный urgent Кратко детали заказа" at bounding box center [768, 36] width 1353 height 27
type textarea "x"
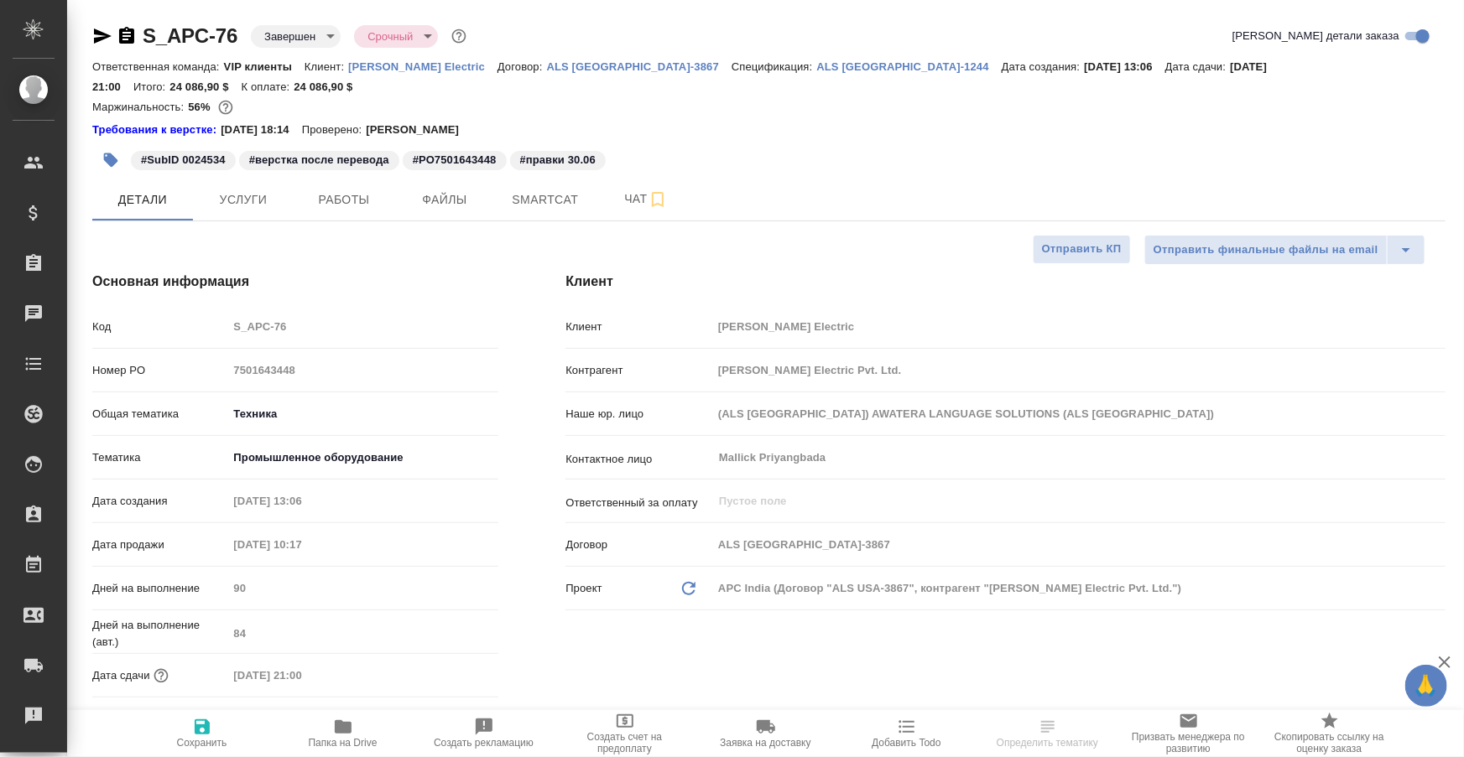
select select "RU"
type textarea "x"
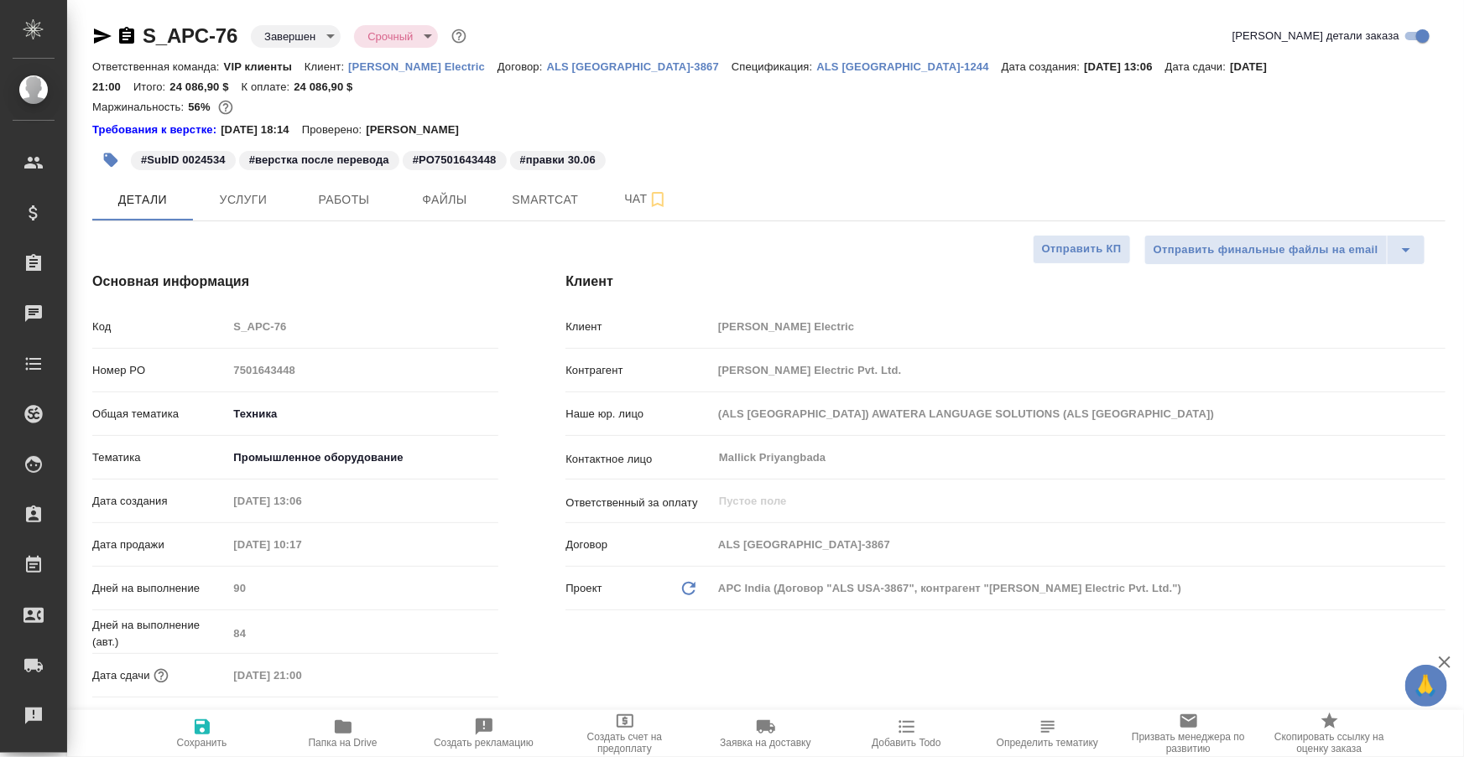
type textarea "x"
click at [363, 190] on button "Работы" at bounding box center [344, 200] width 101 height 42
